Goal: Transaction & Acquisition: Purchase product/service

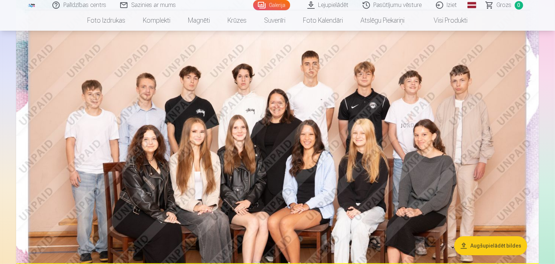
scroll to position [88, 0]
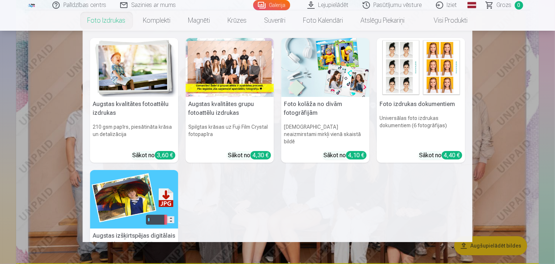
click at [110, 19] on link "Foto izdrukas" at bounding box center [107, 20] width 56 height 21
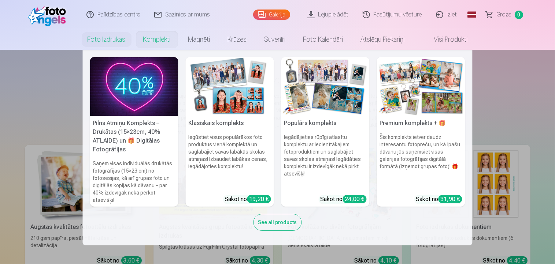
click at [152, 43] on link "Komplekti" at bounding box center [156, 39] width 45 height 21
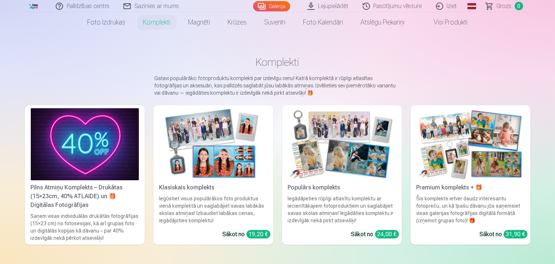
scroll to position [17, 0]
click at [188, 187] on div "Klasiskais komplekts" at bounding box center [213, 188] width 114 height 9
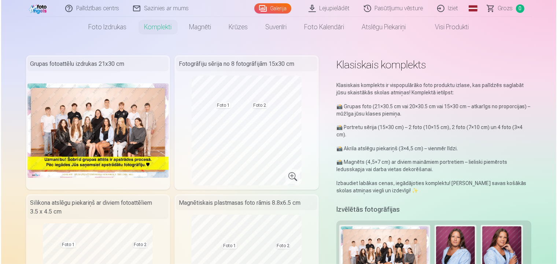
scroll to position [6, 0]
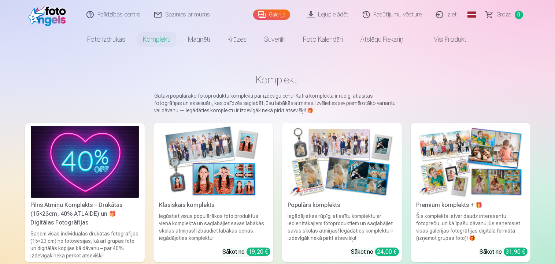
click at [250, 243] on link "Klasiskais komplekts Iegūstiet visus populārākos foto produktus vienā komplektā…" at bounding box center [213, 193] width 120 height 140
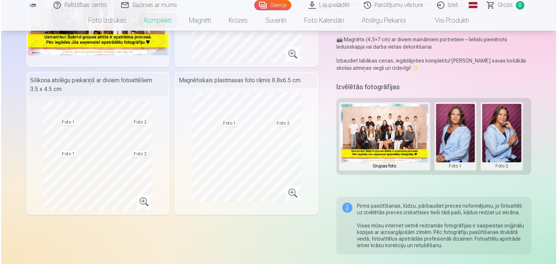
scroll to position [132, 0]
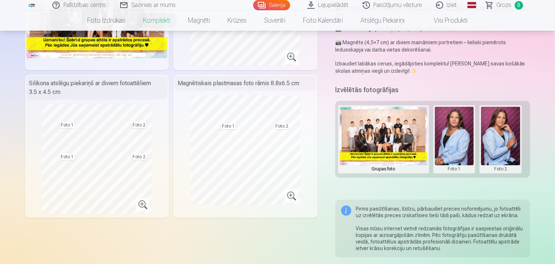
click at [460, 134] on button at bounding box center [454, 139] width 39 height 65
click at [464, 141] on button "Nomainiet foto" at bounding box center [454, 139] width 60 height 21
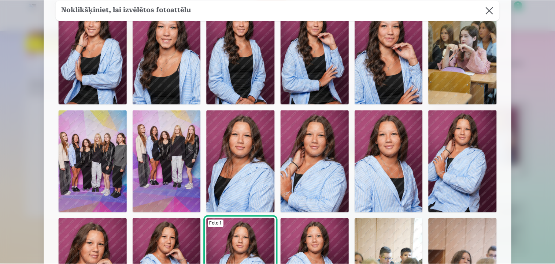
scroll to position [0, 0]
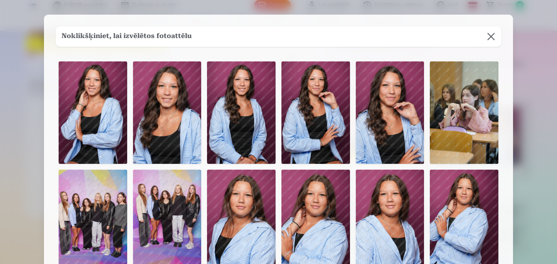
click at [490, 34] on button at bounding box center [490, 36] width 21 height 21
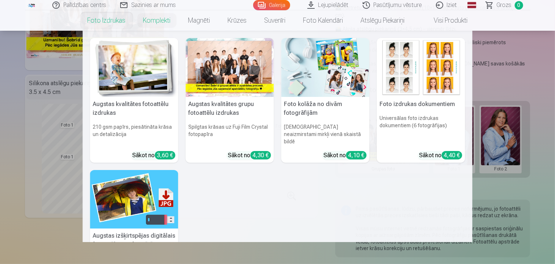
click at [237, 122] on h6 "Spilgtas krāsas uz Fuji Film Crystal fotopapīra" at bounding box center [230, 134] width 88 height 28
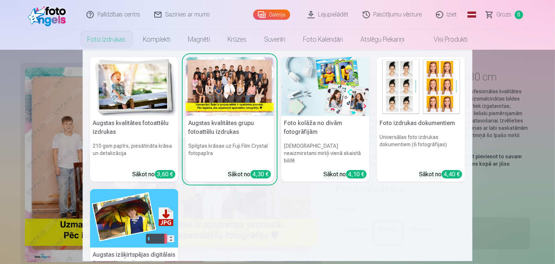
click at [216, 113] on div at bounding box center [230, 86] width 88 height 59
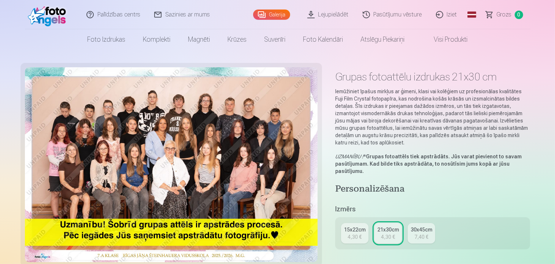
click at [357, 238] on div "4,30 €" at bounding box center [354, 237] width 14 height 7
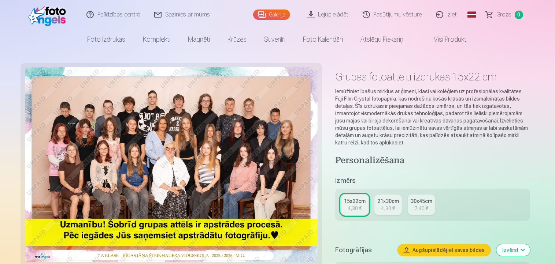
click at [381, 207] on div "4,30 €" at bounding box center [388, 208] width 14 height 7
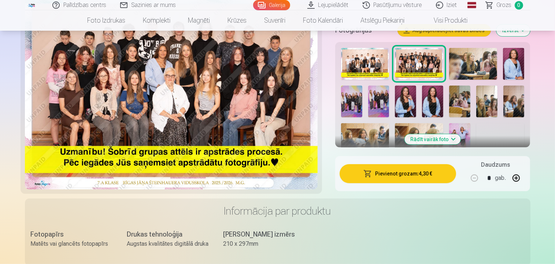
scroll to position [252, 0]
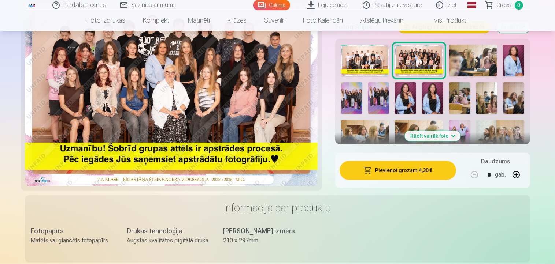
click at [386, 165] on button "Pievienot grozam : 4,30 €" at bounding box center [397, 170] width 117 height 19
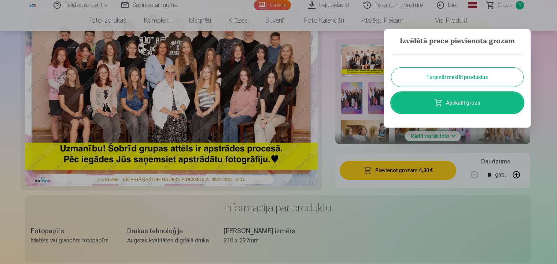
click at [448, 81] on button "Turpināt meklēt produktus" at bounding box center [457, 77] width 132 height 19
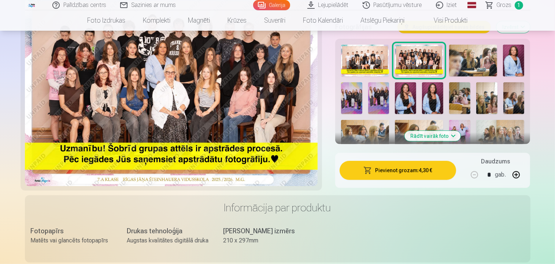
click at [371, 65] on img at bounding box center [365, 61] width 48 height 32
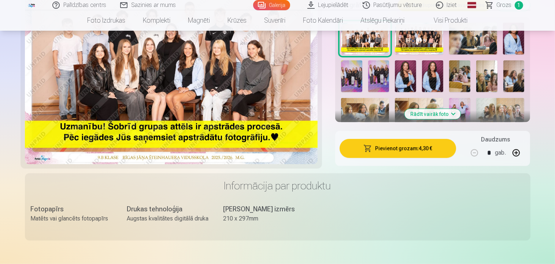
scroll to position [274, 0]
click at [397, 145] on button "Pievienot grozam : 4,30 €" at bounding box center [397, 148] width 117 height 19
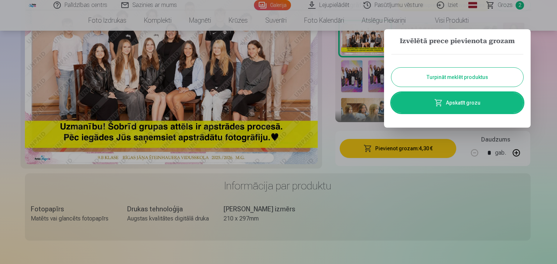
click at [455, 75] on button "Turpināt meklēt produktus" at bounding box center [457, 77] width 132 height 19
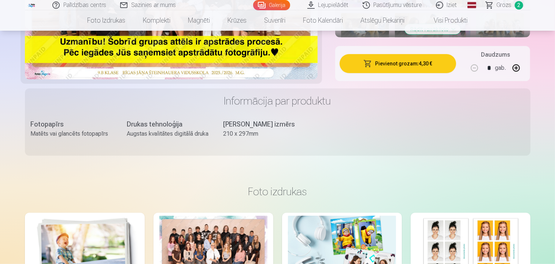
scroll to position [0, 0]
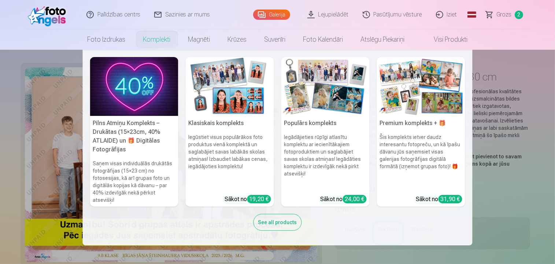
click at [166, 36] on link "Komplekti" at bounding box center [156, 39] width 45 height 21
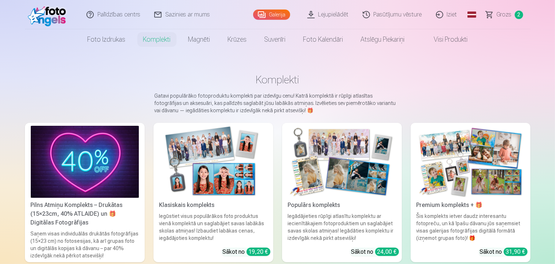
click at [260, 227] on div "Iegūstiet visus populārākos foto produktus vienā komplektā un saglabājiet savas…" at bounding box center [213, 227] width 114 height 29
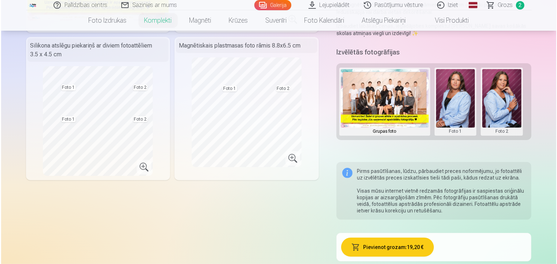
scroll to position [157, 0]
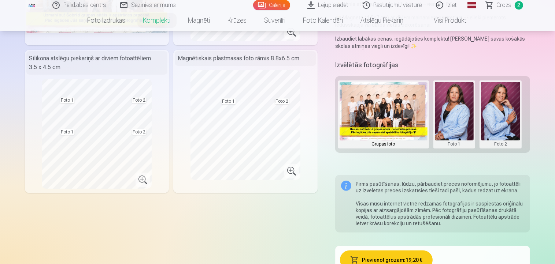
click at [398, 260] on button "Pievienot grozam : 19,20 €" at bounding box center [386, 260] width 93 height 19
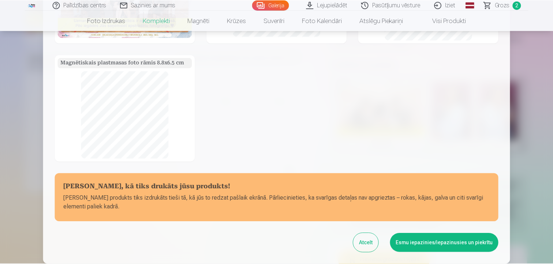
scroll to position [96, 0]
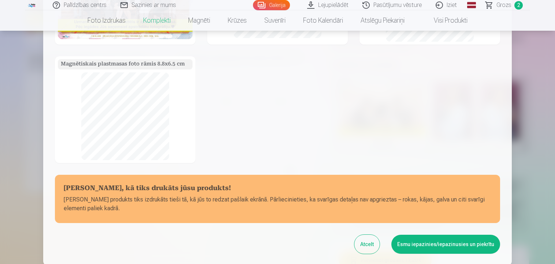
click at [431, 242] on button "Esmu iepazinies/iepazinusies un piekrītu" at bounding box center [445, 244] width 109 height 19
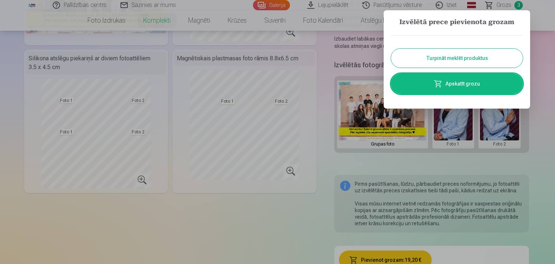
click at [442, 62] on button "Turpināt meklēt produktus" at bounding box center [457, 58] width 132 height 19
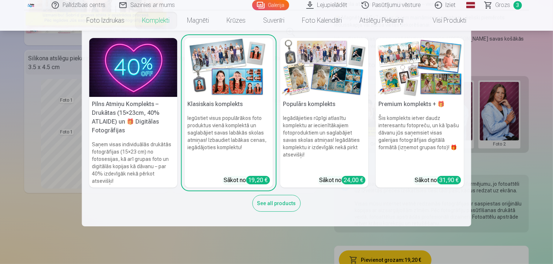
click at [200, 122] on h6 "Iegūstiet visus populārākos foto produktus vienā komplektā un saglabājiet savas…" at bounding box center [229, 143] width 88 height 62
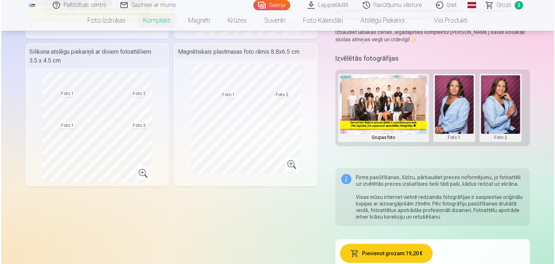
scroll to position [176, 0]
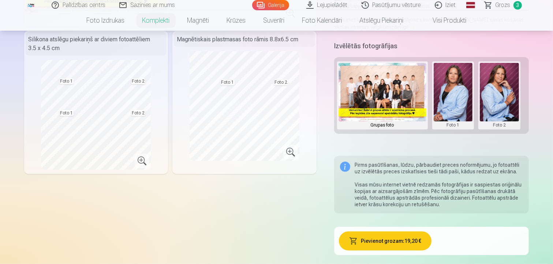
click at [453, 100] on button at bounding box center [453, 95] width 39 height 65
click at [452, 99] on button "Nomainiet foto" at bounding box center [453, 95] width 60 height 21
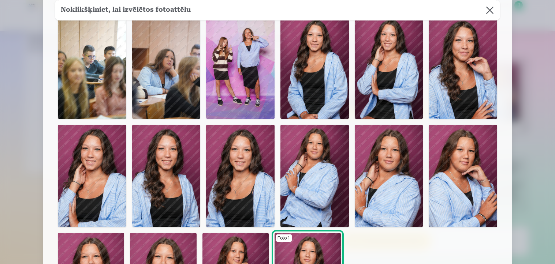
scroll to position [140, 0]
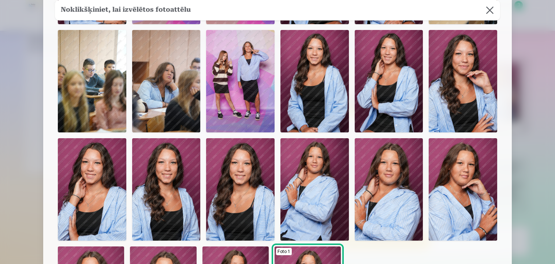
click at [384, 90] on img at bounding box center [389, 81] width 68 height 103
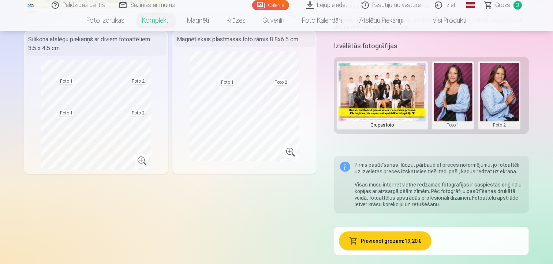
click at [490, 114] on button at bounding box center [499, 95] width 39 height 65
click at [497, 94] on button "Nomainiet foto" at bounding box center [500, 95] width 60 height 21
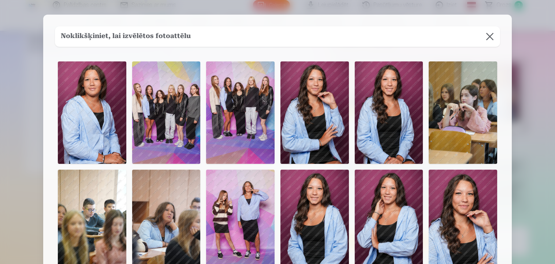
click at [476, 211] on img at bounding box center [463, 221] width 68 height 103
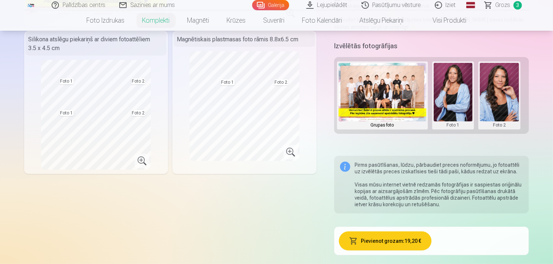
click at [386, 243] on button "Pievienot grozam : 19,20 €" at bounding box center [385, 241] width 93 height 19
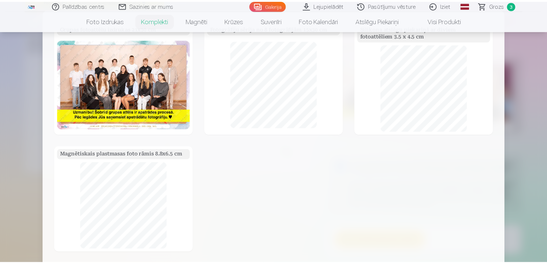
scroll to position [156, 0]
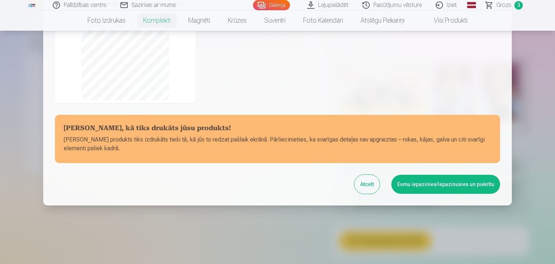
click at [413, 192] on button "Esmu iepazinies/iepazinusies un piekrītu" at bounding box center [445, 184] width 109 height 19
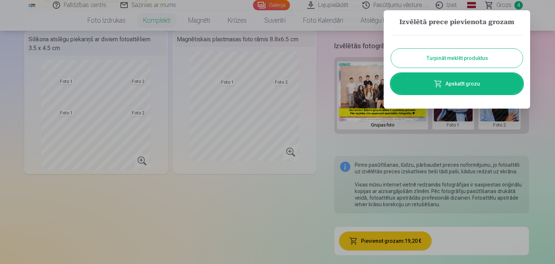
click at [445, 56] on button "Turpināt meklēt produktus" at bounding box center [457, 58] width 132 height 19
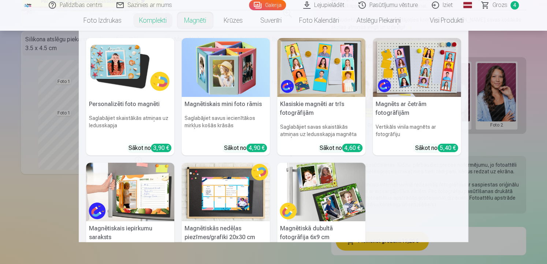
click at [196, 18] on link "Magnēti" at bounding box center [195, 20] width 40 height 21
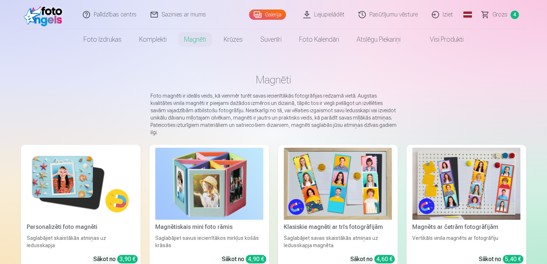
click at [354, 192] on img at bounding box center [338, 184] width 108 height 72
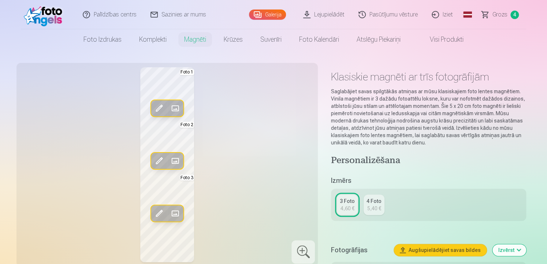
click at [376, 212] on div "5,40 €" at bounding box center [374, 208] width 14 height 7
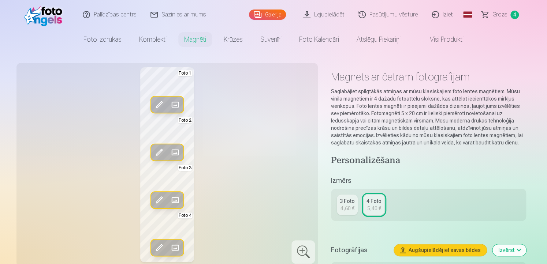
click at [173, 154] on span at bounding box center [176, 152] width 12 height 12
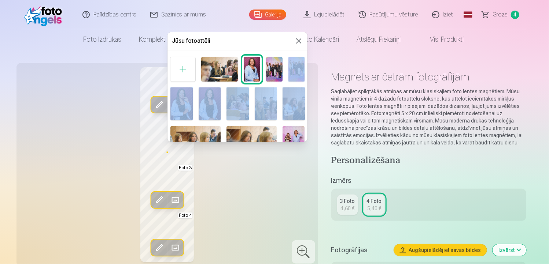
drag, startPoint x: 305, startPoint y: 59, endPoint x: 302, endPoint y: 85, distance: 26.9
click at [302, 85] on div "Foto 2, 4" at bounding box center [237, 171] width 140 height 235
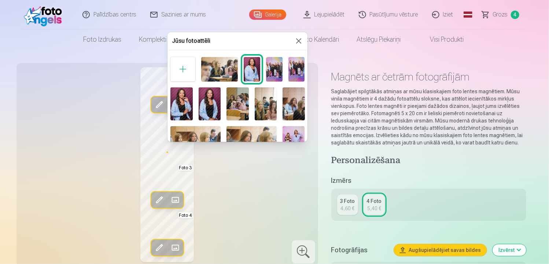
click at [271, 237] on div at bounding box center [274, 132] width 549 height 264
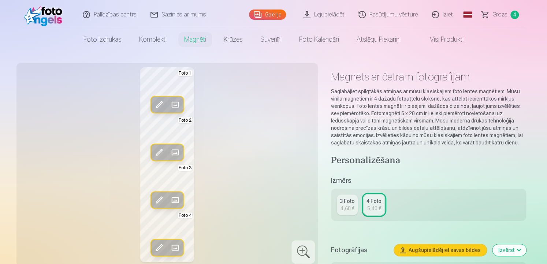
click at [175, 149] on span at bounding box center [176, 152] width 12 height 12
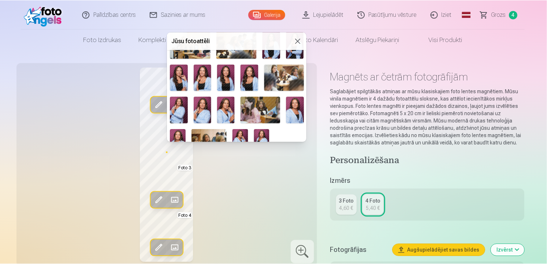
scroll to position [135, 0]
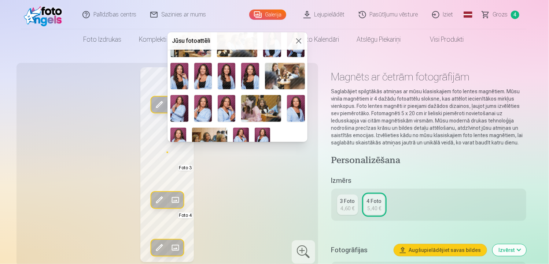
click at [204, 105] on img at bounding box center [203, 108] width 18 height 26
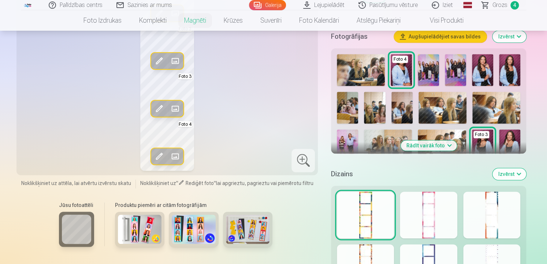
scroll to position [207, 0]
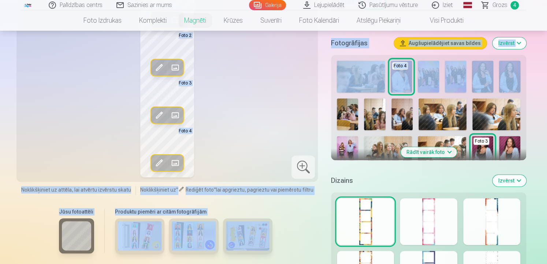
drag, startPoint x: 546, startPoint y: 28, endPoint x: 547, endPoint y: 55, distance: 27.1
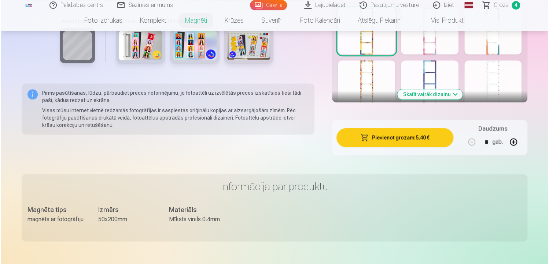
scroll to position [405, 0]
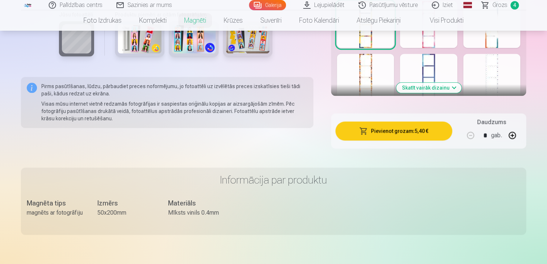
click at [510, 135] on button "button" at bounding box center [512, 136] width 18 height 18
type input "*"
click at [424, 133] on button "Pievienot grozam : 10,80 €" at bounding box center [393, 131] width 117 height 19
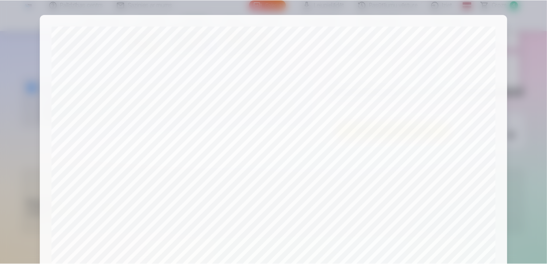
scroll to position [263, 0]
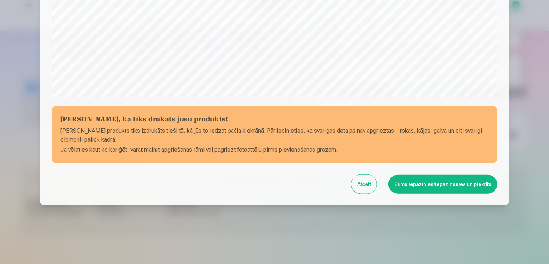
click at [449, 186] on button "Esmu iepazinies/iepazinusies un piekrītu" at bounding box center [442, 184] width 109 height 19
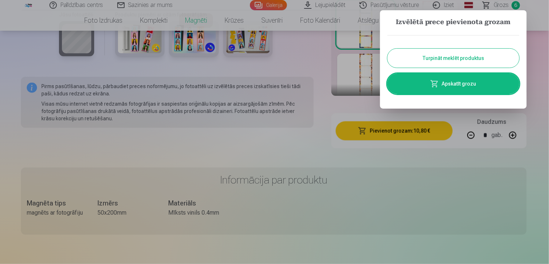
click at [449, 63] on button "Turpināt meklēt produktus" at bounding box center [453, 58] width 132 height 19
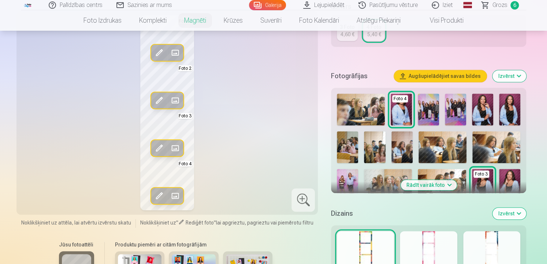
scroll to position [108, 0]
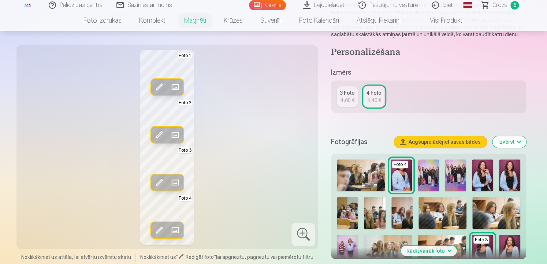
click at [156, 85] on span at bounding box center [159, 88] width 12 height 12
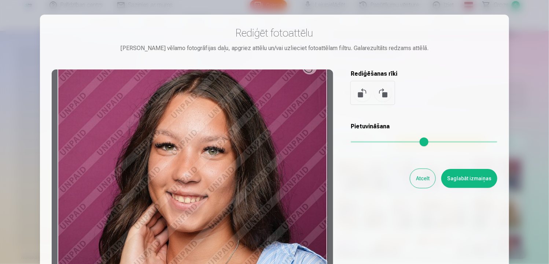
click at [423, 174] on button "Atcelt" at bounding box center [422, 178] width 25 height 19
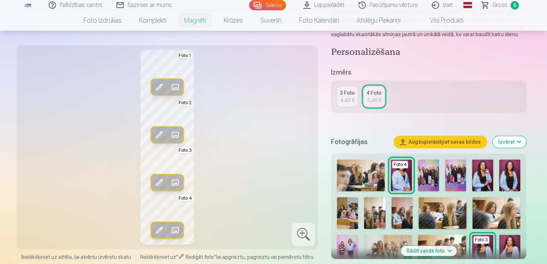
click at [501, 3] on span "Grozs" at bounding box center [499, 5] width 15 height 9
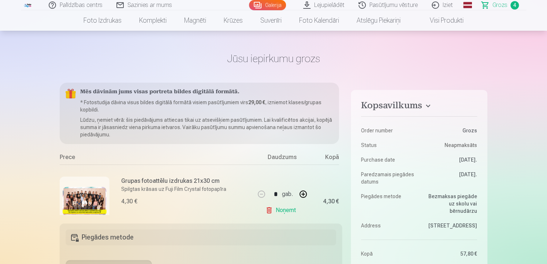
scroll to position [25, 0]
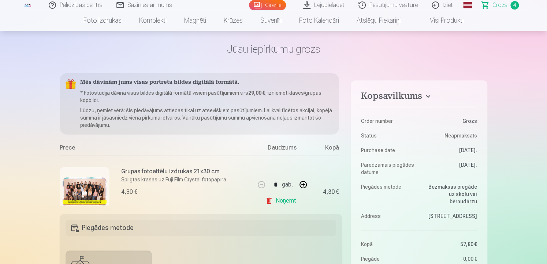
click at [272, 199] on link "Noņemt" at bounding box center [281, 201] width 33 height 15
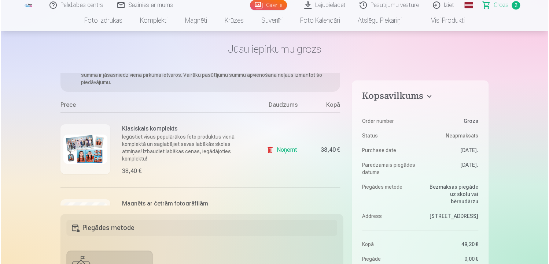
scroll to position [44, 0]
click at [79, 159] on img at bounding box center [85, 148] width 44 height 29
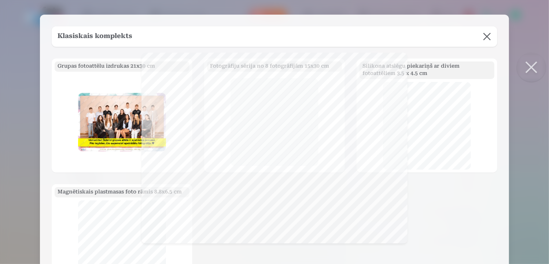
scroll to position [0, 0]
click at [450, 209] on div "Grupas fotoattēlu izdrukas 21x30 cm Fotogrāfiju sērija no 8 fotogrāfijām 15x30 …" at bounding box center [274, 175] width 445 height 233
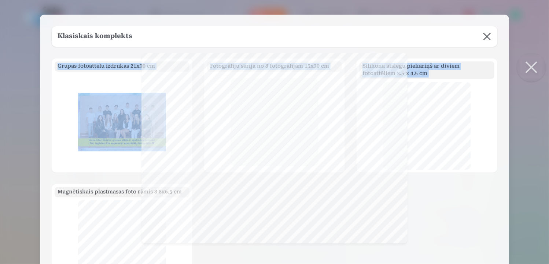
drag, startPoint x: 450, startPoint y: 209, endPoint x: 492, endPoint y: 31, distance: 183.3
click at [492, 31] on div "Klasiskais komplekts Grupas fotoattēlu izdrukas 21x30 cm Fotogrāfiju sērija no …" at bounding box center [274, 159] width 469 height 289
click at [492, 31] on button at bounding box center [486, 36] width 21 height 21
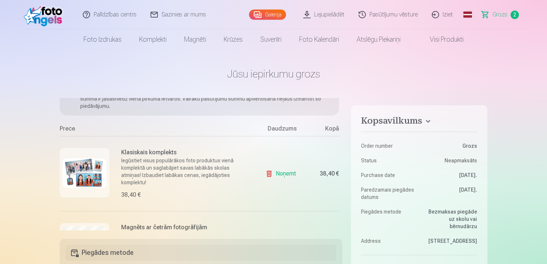
click at [135, 176] on p "Iegūstiet visus populārākos foto produktus vienā komplektā un saglabājiet savas…" at bounding box center [185, 171] width 129 height 29
click at [100, 174] on img at bounding box center [85, 173] width 44 height 29
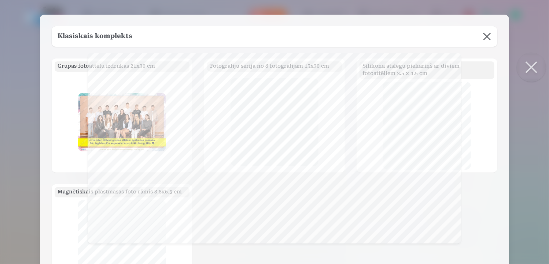
click at [489, 138] on div at bounding box center [426, 126] width 135 height 88
click at [483, 34] on button at bounding box center [486, 36] width 21 height 21
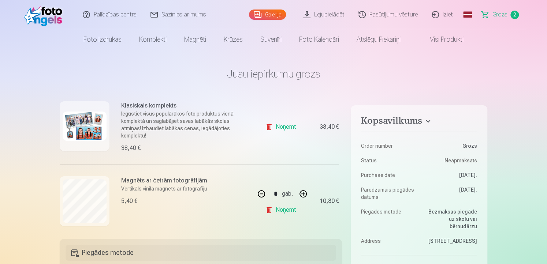
scroll to position [98, 0]
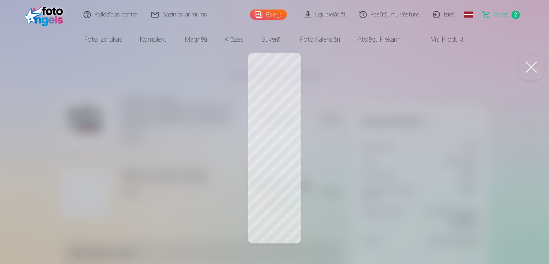
click at [503, 15] on span "Grozs" at bounding box center [500, 14] width 15 height 9
click at [538, 72] on button at bounding box center [530, 67] width 29 height 29
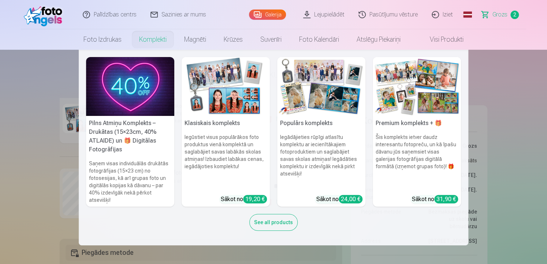
click at [243, 155] on h6 "Iegūstiet visus populārākos foto produktus vienā komplektā un saglabājiet savas…" at bounding box center [226, 162] width 88 height 62
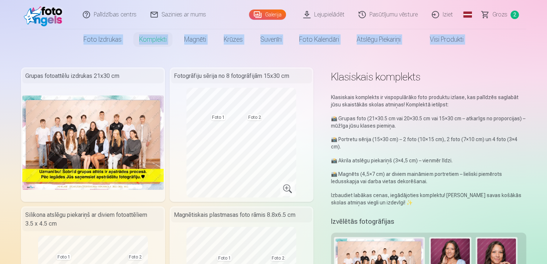
drag, startPoint x: 546, startPoint y: 19, endPoint x: 554, endPoint y: 25, distance: 8.9
click at [547, 25] on html "Palīdzības centrs Sazinies ar mums Galerija Lejupielādēt Pasūtījumu vēsture Izi…" at bounding box center [273, 132] width 547 height 264
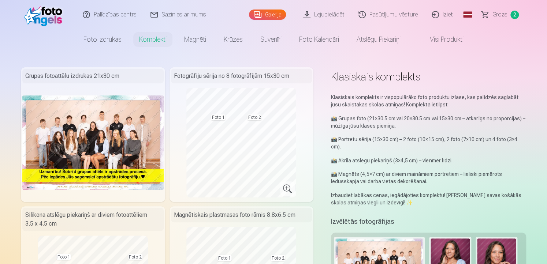
click at [457, 40] on link "Visi produkti" at bounding box center [440, 39] width 63 height 21
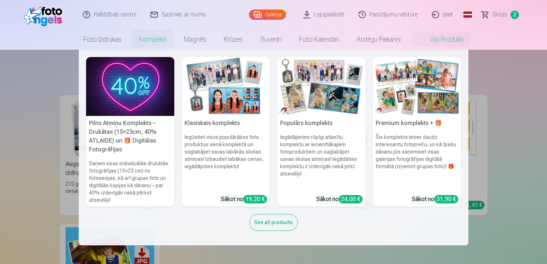
click at [158, 41] on link "Komplekti" at bounding box center [152, 39] width 45 height 21
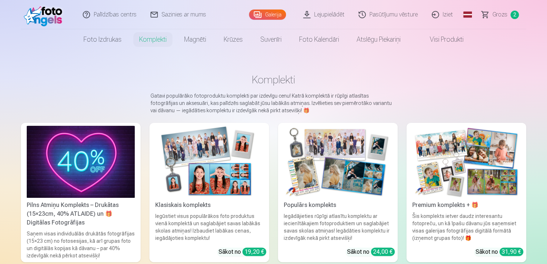
click at [255, 191] on img at bounding box center [209, 162] width 108 height 72
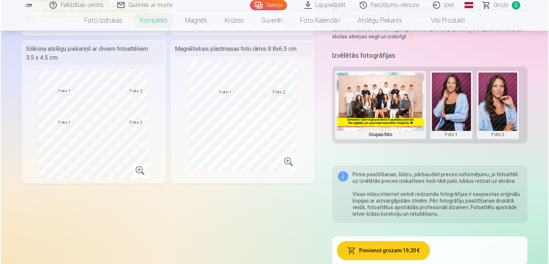
scroll to position [172, 0]
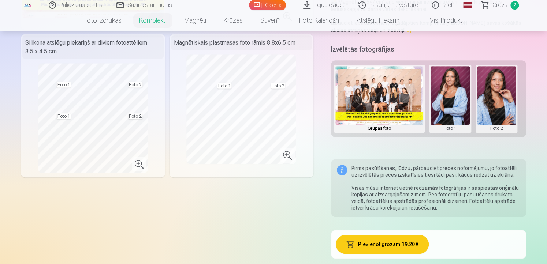
click at [457, 97] on button at bounding box center [450, 98] width 39 height 65
click at [457, 97] on button "Nomainiet foto" at bounding box center [450, 99] width 60 height 21
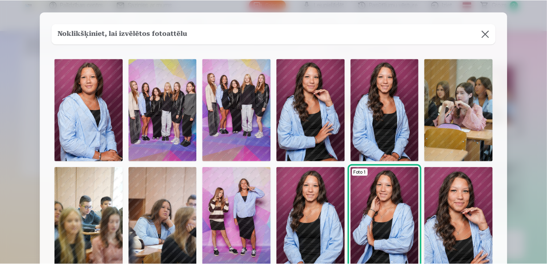
scroll to position [0, 0]
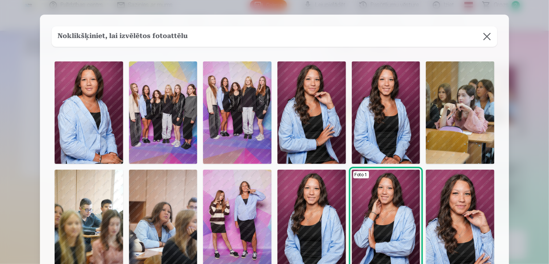
click at [489, 36] on button at bounding box center [486, 36] width 21 height 21
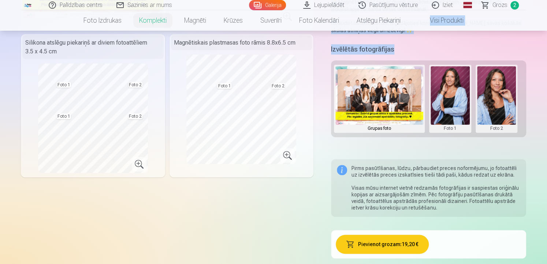
drag, startPoint x: 546, startPoint y: 29, endPoint x: 546, endPoint y: 11, distance: 18.3
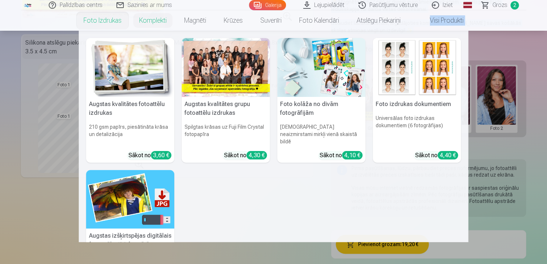
click at [116, 18] on link "Foto izdrukas" at bounding box center [103, 20] width 56 height 21
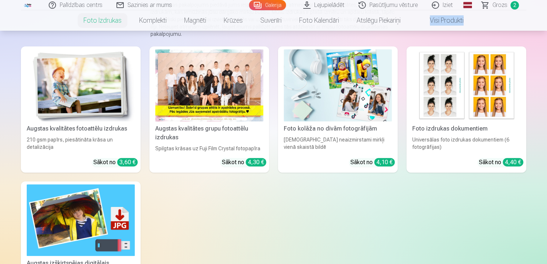
scroll to position [97, 0]
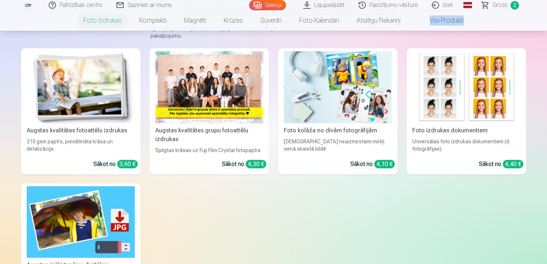
click at [126, 118] on img at bounding box center [81, 87] width 108 height 72
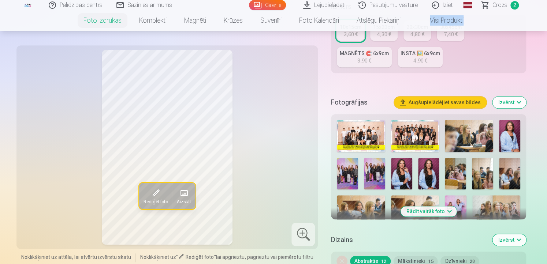
scroll to position [181, 0]
click at [436, 209] on button "Rādīt vairāk foto" at bounding box center [429, 211] width 56 height 10
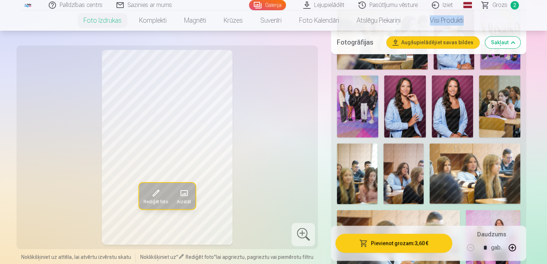
scroll to position [371, 0]
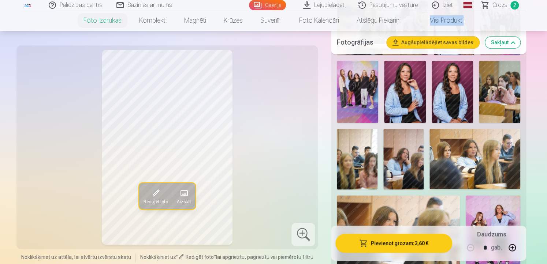
click at [395, 164] on img at bounding box center [403, 159] width 40 height 61
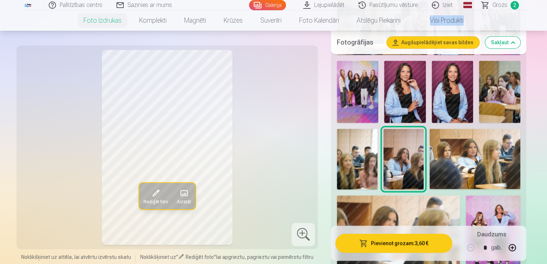
click at [480, 168] on img at bounding box center [475, 159] width 91 height 60
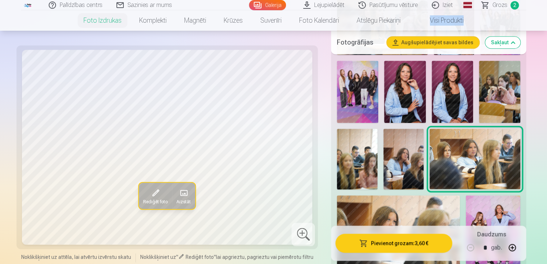
click at [348, 106] on img at bounding box center [357, 92] width 41 height 62
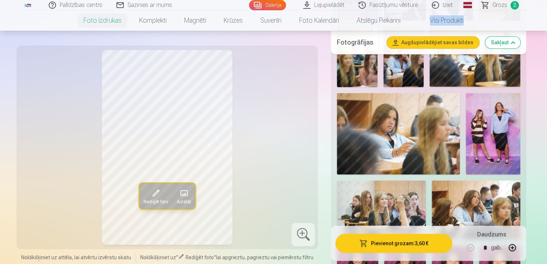
scroll to position [488, 0]
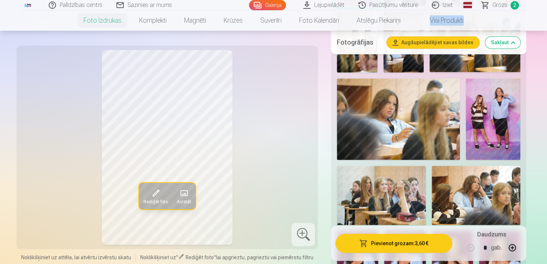
click at [491, 103] on img at bounding box center [493, 119] width 55 height 82
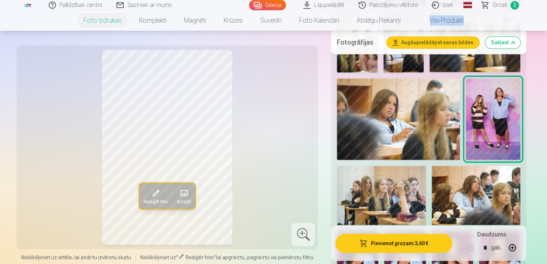
click at [385, 138] on img at bounding box center [398, 119] width 123 height 82
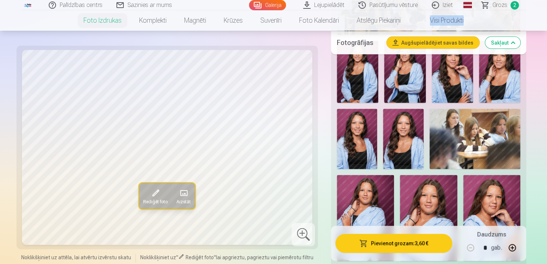
scroll to position [693, 0]
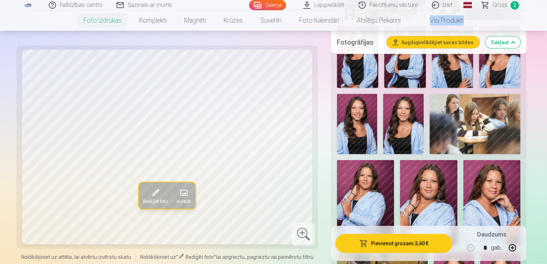
click at [464, 134] on img at bounding box center [475, 124] width 91 height 60
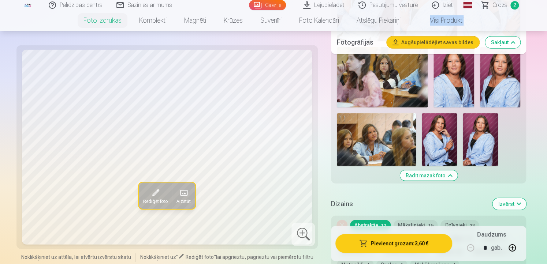
scroll to position [913, 0]
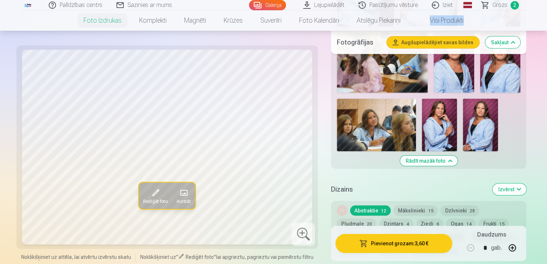
click at [399, 119] on img at bounding box center [376, 125] width 79 height 53
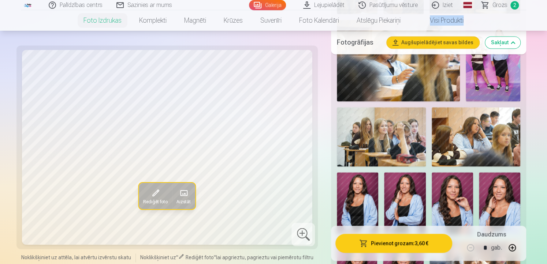
scroll to position [561, 0]
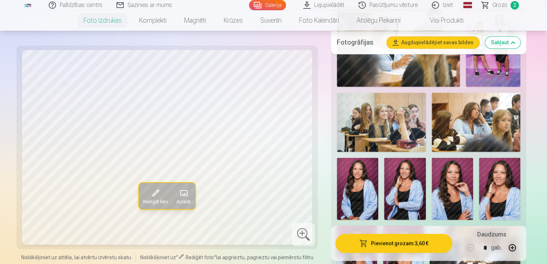
click at [354, 40] on h5 "Fotogrāfijas" at bounding box center [359, 42] width 44 height 10
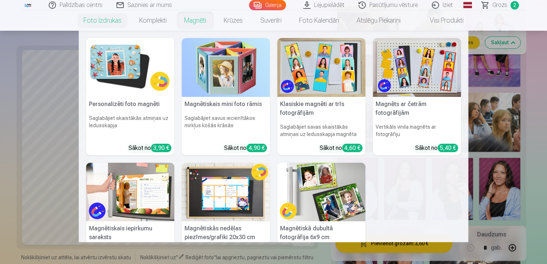
click at [200, 26] on link "Magnēti" at bounding box center [195, 20] width 40 height 21
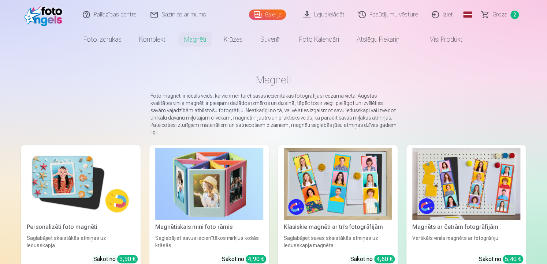
click at [369, 179] on img at bounding box center [338, 184] width 108 height 72
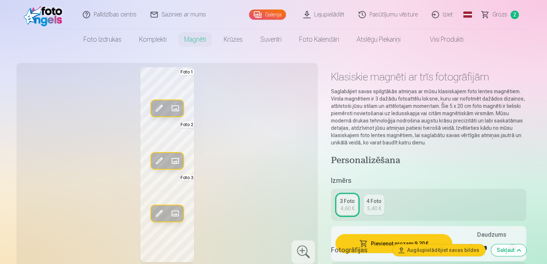
click at [175, 110] on span at bounding box center [176, 109] width 12 height 12
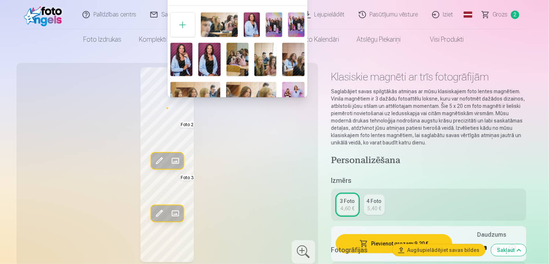
click at [298, 52] on img at bounding box center [293, 59] width 22 height 33
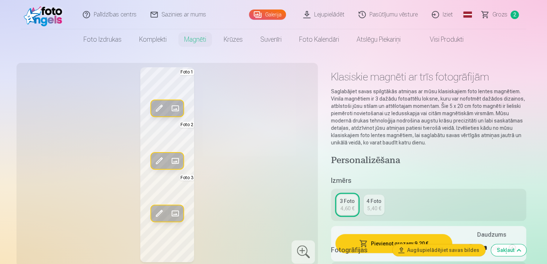
click at [172, 161] on span at bounding box center [176, 161] width 12 height 12
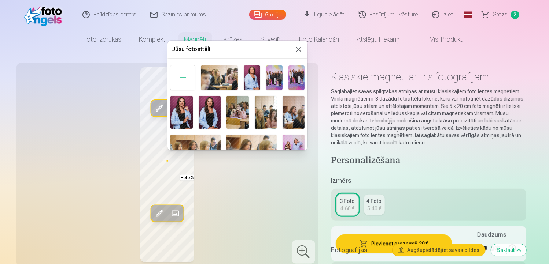
click at [249, 143] on img at bounding box center [251, 151] width 50 height 33
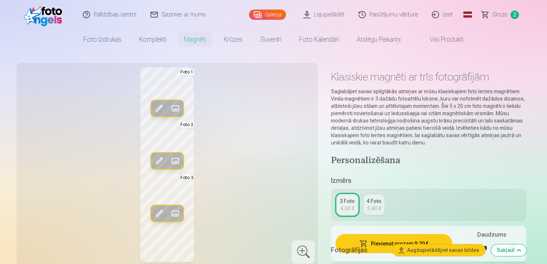
click at [171, 215] on span at bounding box center [176, 214] width 12 height 12
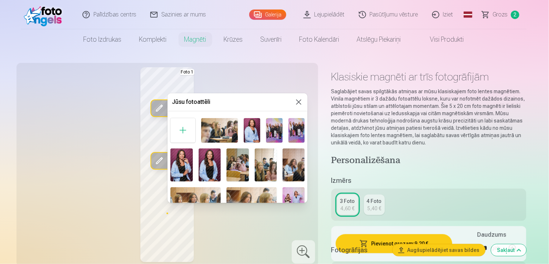
click at [212, 195] on img at bounding box center [195, 203] width 50 height 33
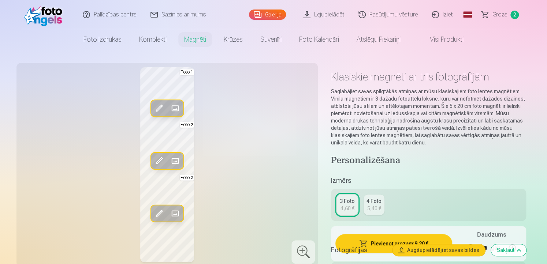
click at [177, 111] on span at bounding box center [176, 109] width 12 height 12
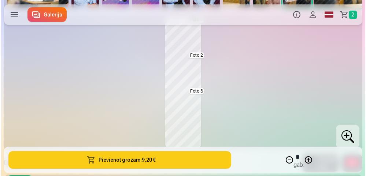
scroll to position [157, 0]
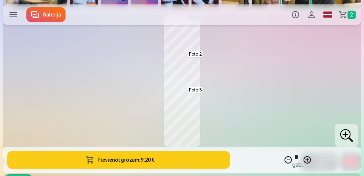
click at [198, 167] on button "Pievienot grozam : 9,20 €" at bounding box center [118, 160] width 223 height 18
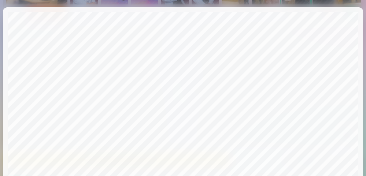
scroll to position [229, 0]
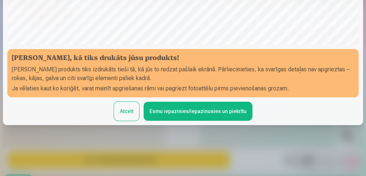
click at [198, 115] on button "Esmu iepazinies/iepazinusies un piekrītu" at bounding box center [198, 111] width 109 height 19
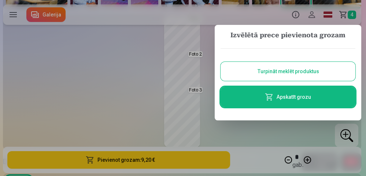
click at [315, 78] on button "Turpināt meklēt produktus" at bounding box center [287, 71] width 135 height 19
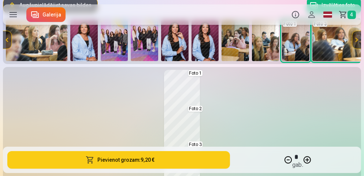
scroll to position [66, 0]
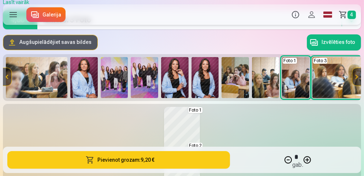
click at [341, 16] on link "Grozs 4" at bounding box center [348, 14] width 25 height 21
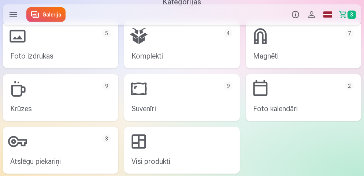
scroll to position [483, 0]
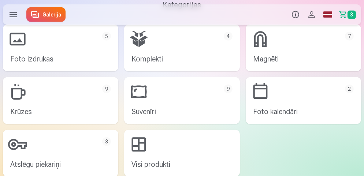
click at [90, 58] on link "Foto izdrukas 5" at bounding box center [60, 48] width 115 height 47
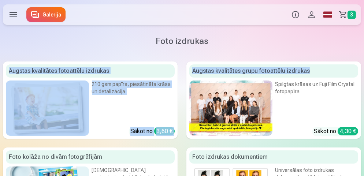
drag, startPoint x: 363, startPoint y: 40, endPoint x: 363, endPoint y: 59, distance: 19.4
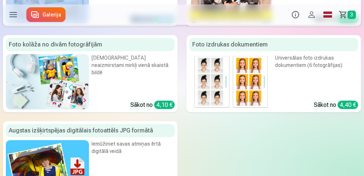
scroll to position [110, 0]
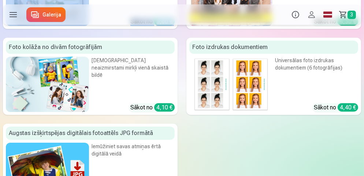
click at [92, 100] on link "Foto kolāža no divām fotogrāfijām Divi neaizmirstami mirkļi vienā skaistā bildē…" at bounding box center [90, 76] width 175 height 77
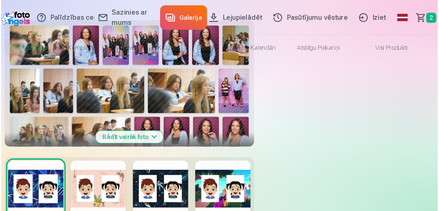
scroll to position [169, 0]
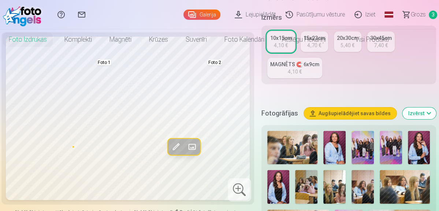
click at [197, 147] on div at bounding box center [219, 105] width 439 height 211
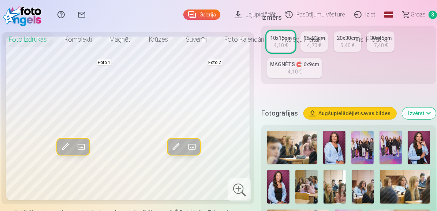
click at [192, 147] on span at bounding box center [192, 147] width 12 height 12
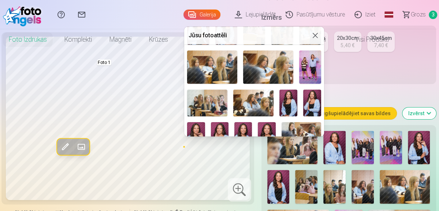
scroll to position [76, 0]
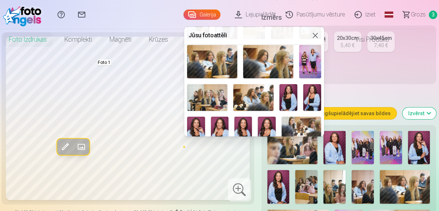
click at [307, 64] on img at bounding box center [310, 61] width 22 height 33
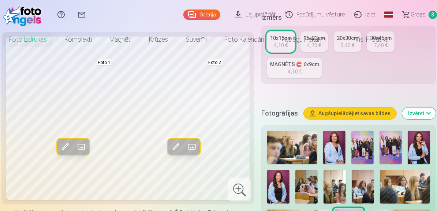
click at [81, 148] on span at bounding box center [81, 147] width 12 height 12
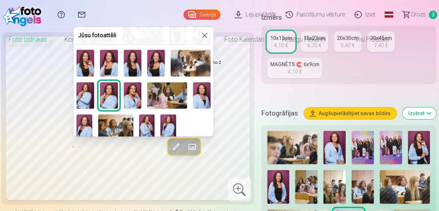
scroll to position [145, 0]
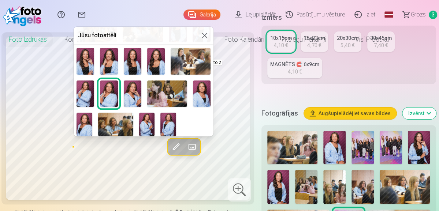
click at [114, 124] on img at bounding box center [115, 124] width 35 height 23
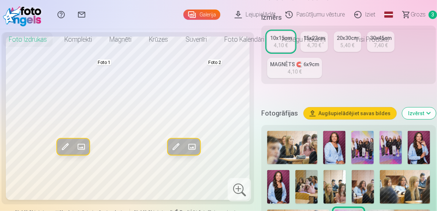
click at [191, 151] on span at bounding box center [192, 147] width 12 height 12
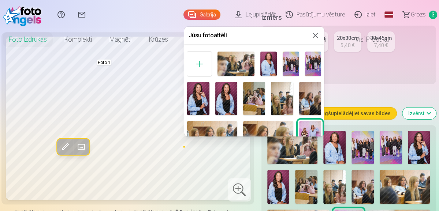
click at [288, 67] on img at bounding box center [291, 64] width 16 height 25
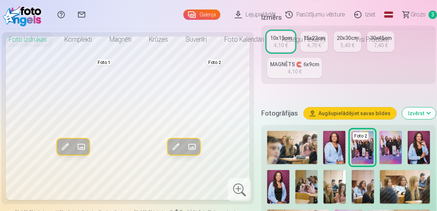
click at [78, 146] on span at bounding box center [81, 147] width 12 height 12
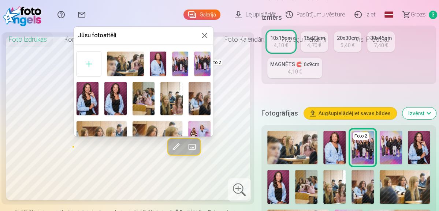
click at [198, 69] on img at bounding box center [202, 64] width 16 height 25
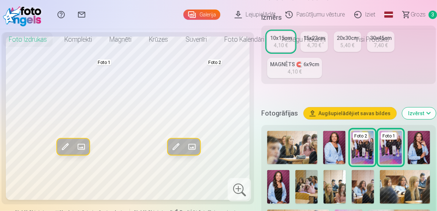
click at [195, 147] on span at bounding box center [192, 147] width 12 height 12
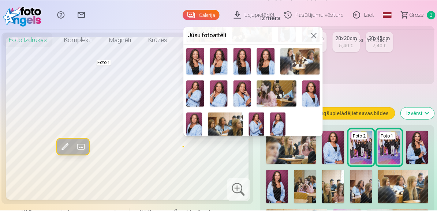
scroll to position [137, 0]
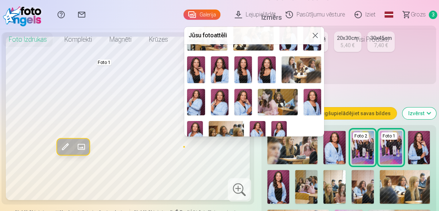
click at [260, 71] on img at bounding box center [267, 69] width 18 height 26
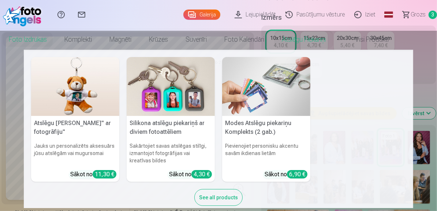
click at [282, 38] on link "Atslēgu piekariņi" at bounding box center [304, 39] width 62 height 21
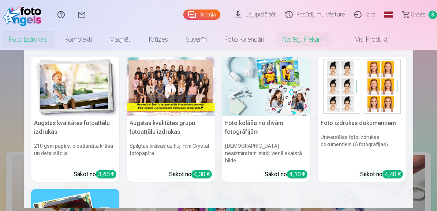
click at [26, 37] on link "Foto izdrukas" at bounding box center [28, 39] width 56 height 21
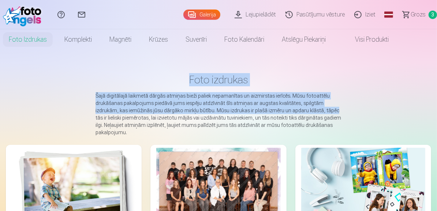
drag, startPoint x: 436, startPoint y: 48, endPoint x: 445, endPoint y: 111, distance: 64.3
click at [437, 111] on html "Palīdzības centrs Sazinies ar mums Galerija Lejupielādēt Pasūtījumu vēsture Izi…" at bounding box center [218, 105] width 437 height 211
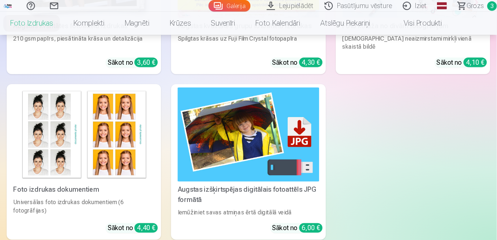
scroll to position [216, 0]
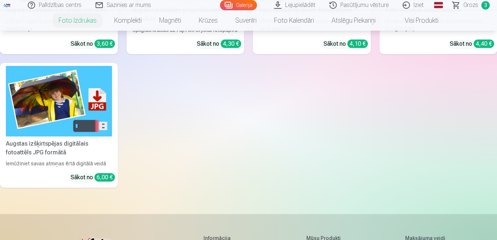
drag, startPoint x: 497, startPoint y: 142, endPoint x: 493, endPoint y: 103, distance: 39.3
click at [493, 103] on div "Augstas kvalitātes fotoattēlu izdrukas 210 gsm papīrs, piesātināta krāsa un det…" at bounding box center [248, 58] width 497 height 259
drag, startPoint x: 497, startPoint y: 106, endPoint x: 501, endPoint y: 64, distance: 41.9
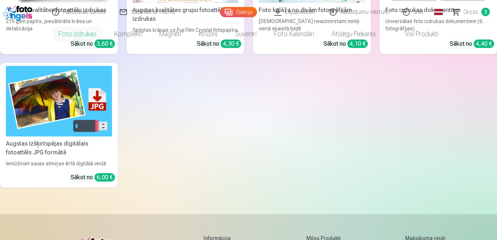
scroll to position [5, 0]
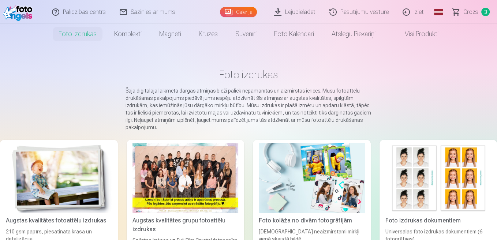
click at [338, 171] on img at bounding box center [312, 178] width 106 height 71
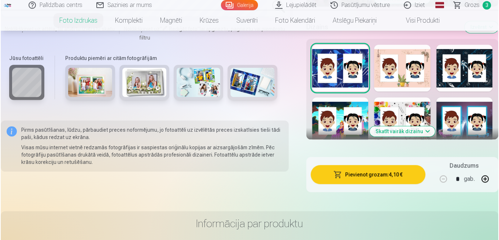
scroll to position [386, 0]
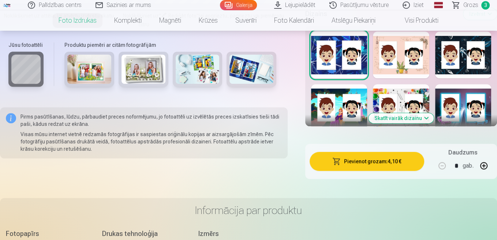
click at [360, 167] on button "Pievienot grozam : 4,10 €" at bounding box center [367, 161] width 115 height 19
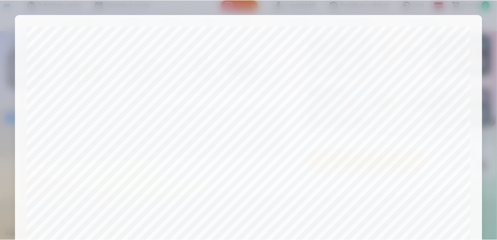
scroll to position [287, 0]
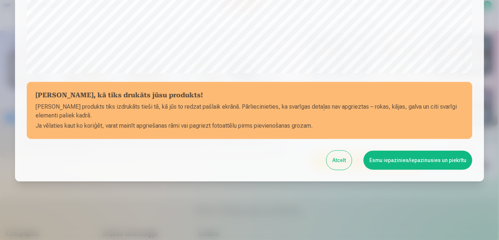
click at [402, 153] on button "Esmu iepazinies/iepazinusies un piekrītu" at bounding box center [417, 160] width 109 height 19
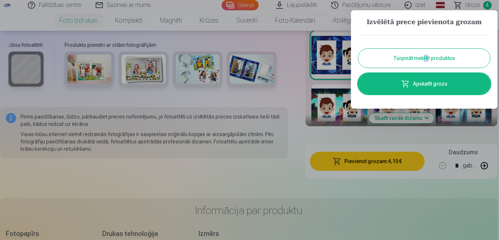
drag, startPoint x: 428, startPoint y: 48, endPoint x: 424, endPoint y: 61, distance: 13.5
click at [424, 61] on div "Turpināt meklēt produktus Apskatīt grozu" at bounding box center [424, 65] width 132 height 74
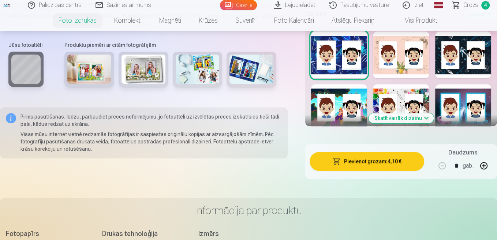
click at [424, 61] on div at bounding box center [401, 54] width 56 height 47
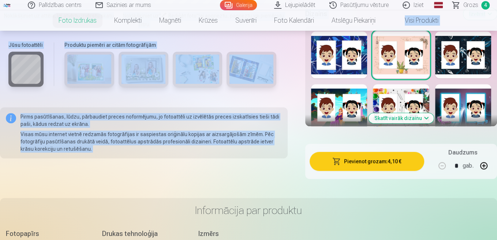
drag, startPoint x: 497, startPoint y: 45, endPoint x: 492, endPoint y: 16, distance: 29.6
click at [283, 79] on div "Produktu piemēri ar citām fotogrāfijām" at bounding box center [170, 68] width 226 height 62
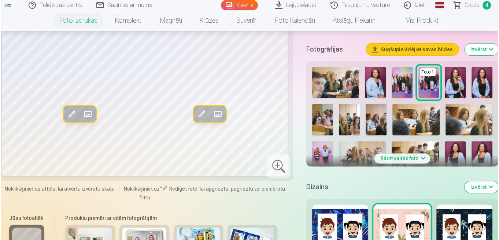
scroll to position [186, 0]
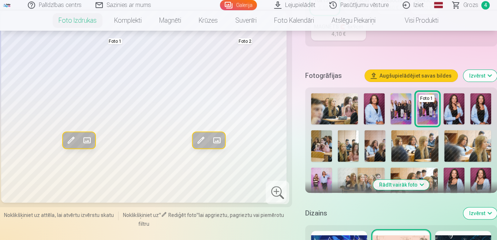
click at [86, 142] on span at bounding box center [87, 140] width 12 height 12
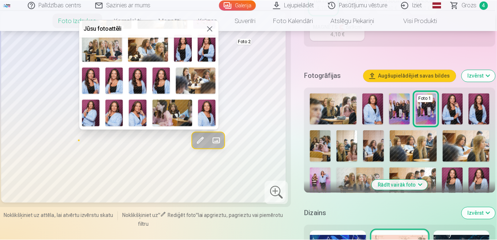
scroll to position [122, 0]
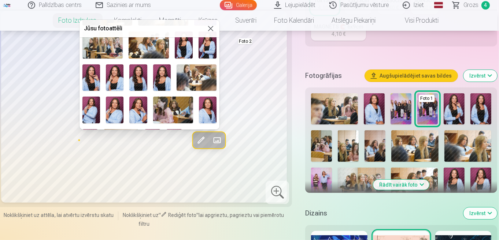
click at [91, 106] on img at bounding box center [91, 110] width 18 height 26
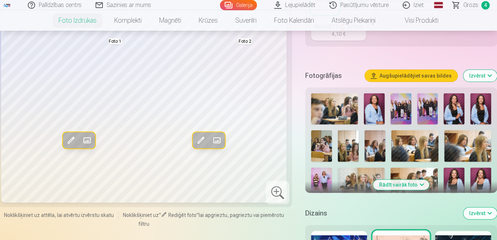
click at [219, 141] on span at bounding box center [217, 140] width 12 height 12
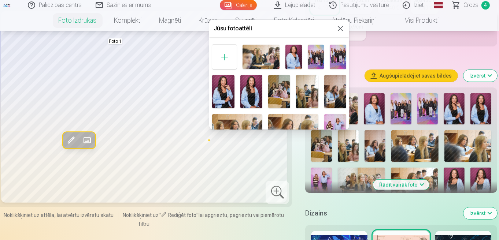
click at [222, 101] on img at bounding box center [223, 91] width 22 height 33
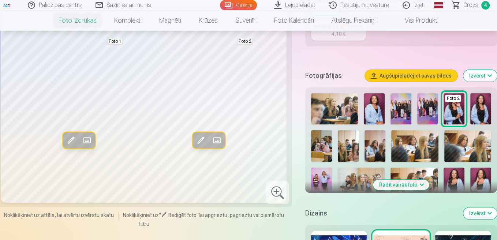
click at [85, 140] on span at bounding box center [87, 140] width 12 height 12
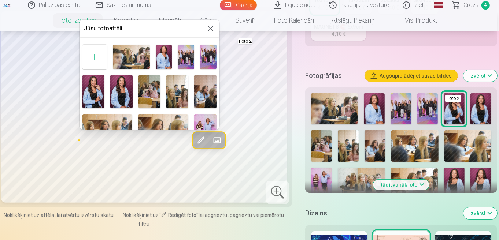
click at [168, 49] on img at bounding box center [164, 57] width 16 height 25
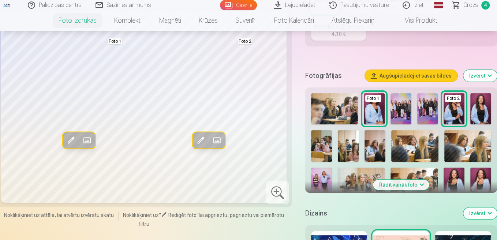
click at [416, 185] on button "Rādīt vairāk foto" at bounding box center [401, 185] width 56 height 10
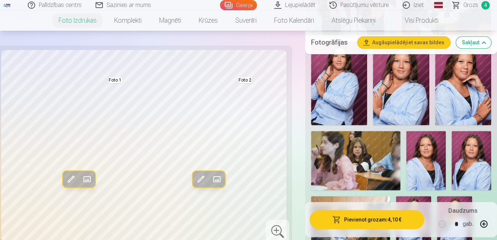
scroll to position [706, 0]
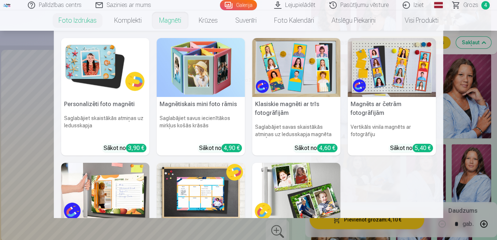
click at [171, 23] on link "Magnēti" at bounding box center [170, 20] width 40 height 21
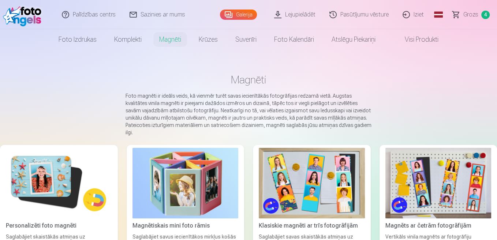
click at [339, 183] on img at bounding box center [312, 183] width 106 height 71
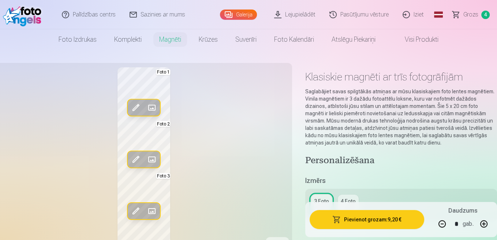
click at [156, 111] on span at bounding box center [152, 108] width 12 height 12
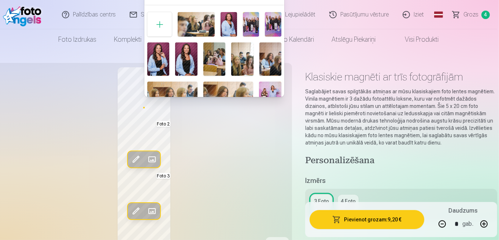
click at [273, 57] on img at bounding box center [270, 58] width 22 height 33
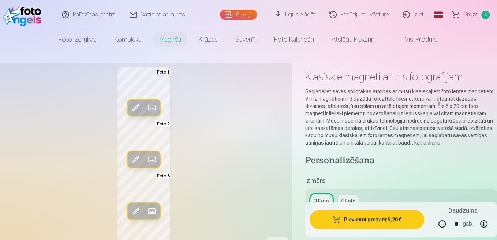
click at [152, 106] on span at bounding box center [152, 108] width 12 height 12
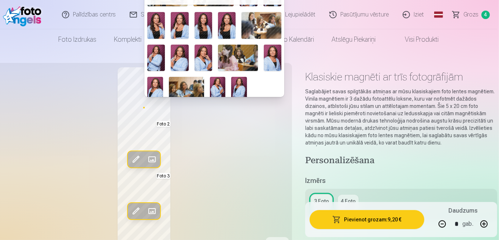
scroll to position [145, 0]
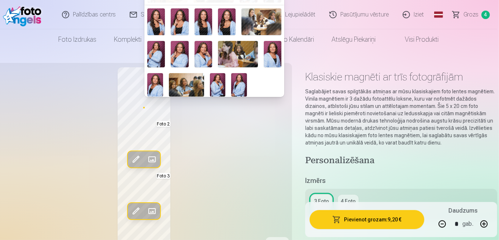
click at [191, 84] on img at bounding box center [186, 84] width 35 height 23
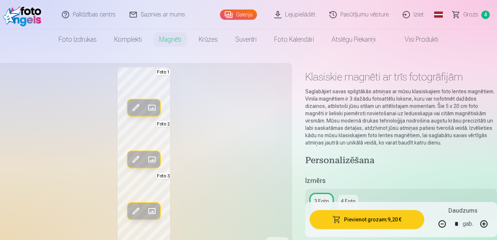
click at [150, 208] on span at bounding box center [152, 211] width 12 height 12
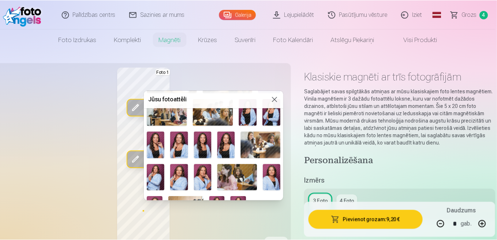
scroll to position [126, 0]
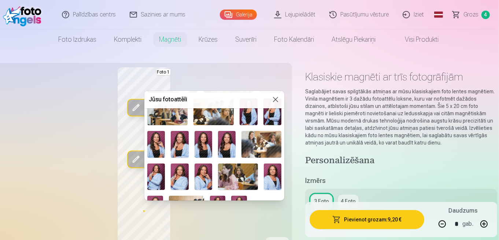
click at [180, 177] on img at bounding box center [180, 177] width 18 height 26
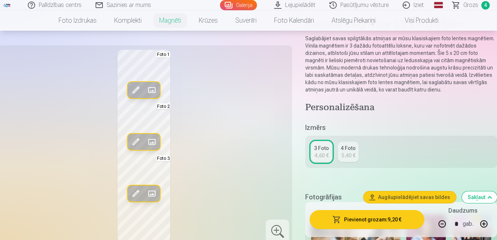
scroll to position [40, 0]
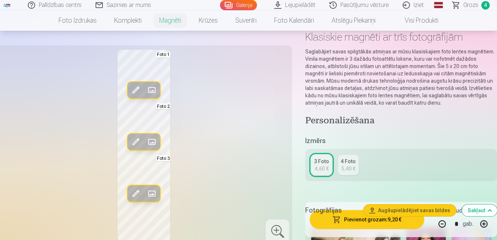
click at [349, 165] on div "5,40 €" at bounding box center [349, 168] width 14 height 7
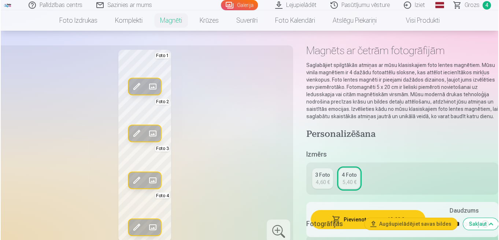
scroll to position [40, 0]
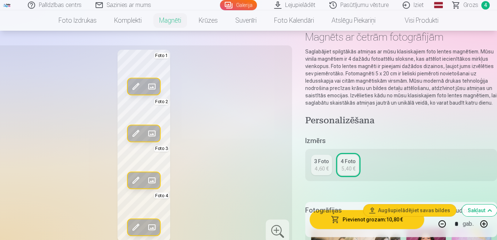
click at [353, 224] on button "Pievienot grozam : 10,80 €" at bounding box center [367, 219] width 115 height 19
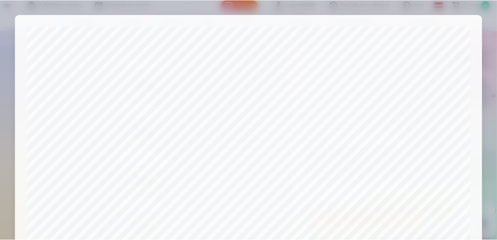
scroll to position [287, 0]
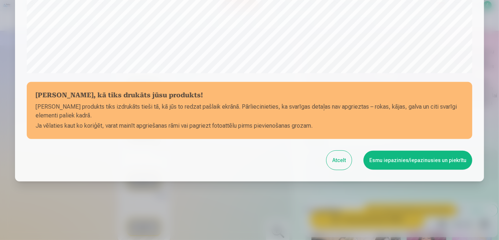
click at [417, 157] on button "Esmu iepazinies/iepazinusies un piekrītu" at bounding box center [417, 160] width 109 height 19
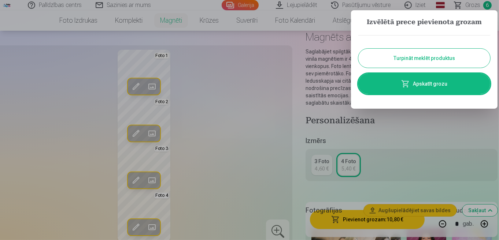
click at [437, 60] on button "Turpināt meklēt produktus" at bounding box center [424, 58] width 132 height 19
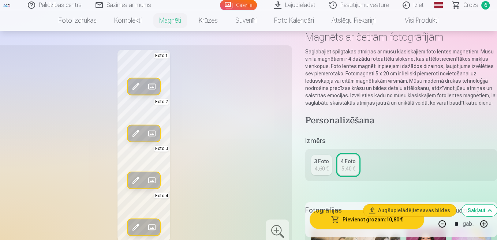
click at [473, 6] on span "Grozs" at bounding box center [471, 5] width 15 height 9
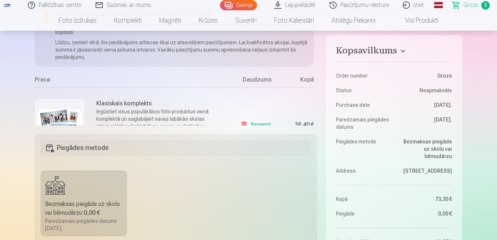
scroll to position [106, 0]
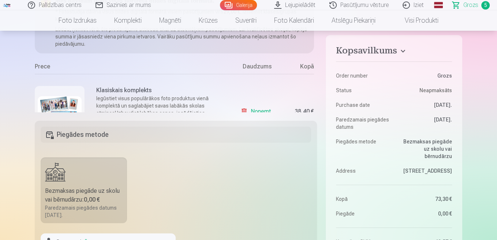
click at [120, 115] on div "Kopsavilkums Order number Grozs Status Neapmaksāts Purchase date [DATE]. Paredz…" at bounding box center [249, 210] width 428 height 436
click at [224, 81] on div "Klasiskais komplekts Iegūstiet visus populārākos foto produktus vienā komplektā…" at bounding box center [132, 111] width 195 height 75
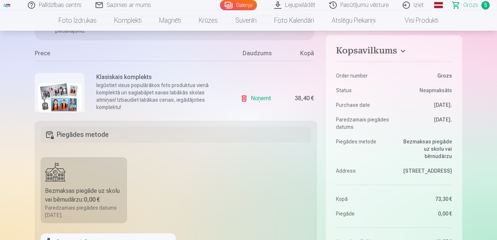
scroll to position [26, 0]
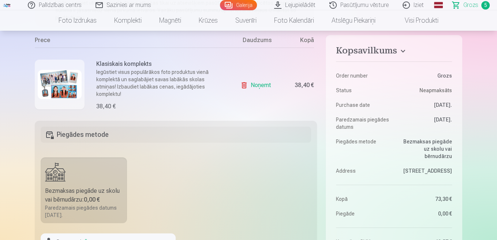
click at [164, 68] on p "Iegūstiet visus populārākos foto produktus vienā komplektā un saglabājiet savas…" at bounding box center [160, 82] width 129 height 29
drag, startPoint x: 208, startPoint y: 109, endPoint x: 257, endPoint y: 135, distance: 54.9
click at [257, 135] on div "Kopsavilkums Order number Grozs Status Neapmaksāts Purchase date [DATE]. Paredz…" at bounding box center [249, 210] width 428 height 436
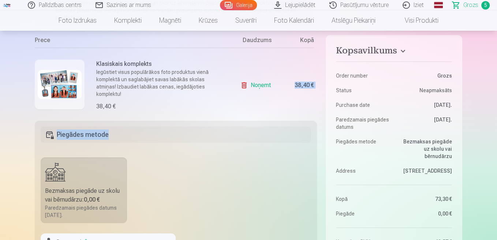
click at [304, 112] on div "Kopsavilkums Order number Grozs Status Neapmaksāts Purchase date [DATE]. Paredz…" at bounding box center [249, 210] width 428 height 436
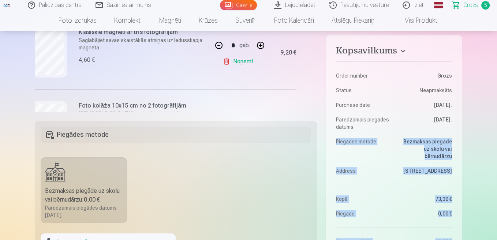
scroll to position [250, 18]
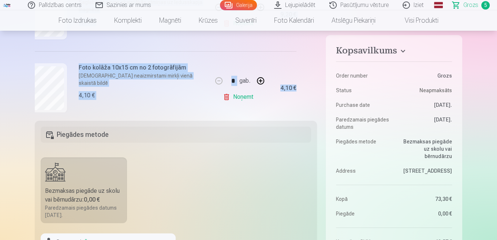
drag, startPoint x: 292, startPoint y: 111, endPoint x: 316, endPoint y: 111, distance: 23.8
click at [316, 111] on div "Mēs dāvinām jums visas portreta bildes digitālā formātā. * Fotostudija dāvina v…" at bounding box center [176, 52] width 282 height 120
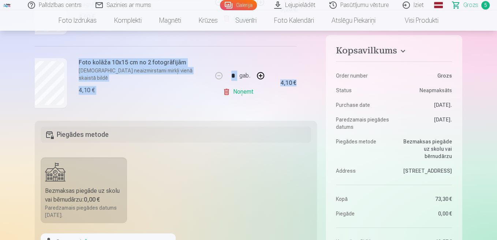
click at [285, 97] on div "4,10 €" at bounding box center [281, 83] width 29 height 74
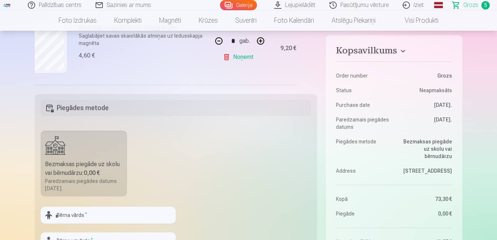
scroll to position [171, 18]
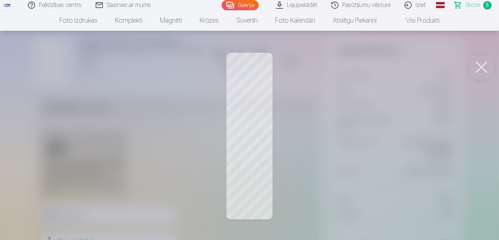
click at [480, 70] on button at bounding box center [480, 67] width 29 height 29
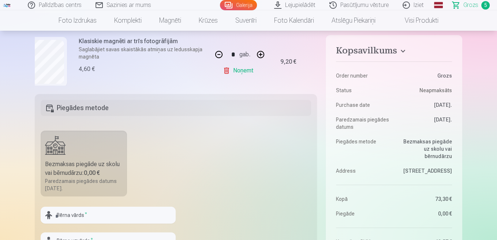
click at [217, 50] on button "button" at bounding box center [219, 55] width 18 height 18
type input "*"
click at [238, 65] on link "Noņemt" at bounding box center [239, 70] width 33 height 15
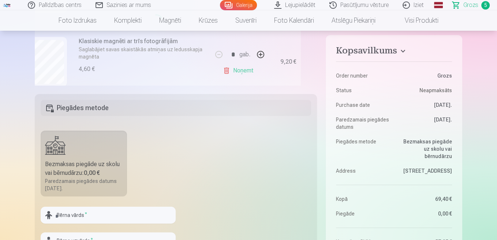
type input "*"
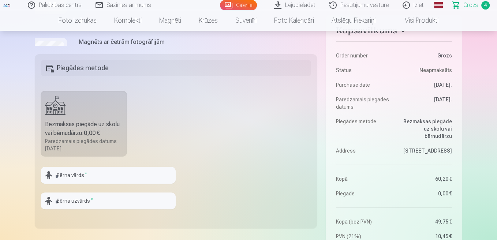
scroll to position [217, 18]
drag, startPoint x: 497, startPoint y: 30, endPoint x: 499, endPoint y: 23, distance: 8.1
click at [496, 11] on nav "Foto izdrukas Augstas kvalitātes fotoattēlu izdrukas 210 gsm papīrs, piesātināt…" at bounding box center [248, 20] width 497 height 21
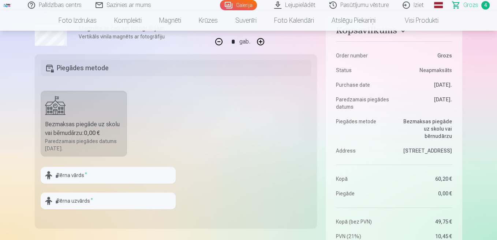
click at [496, 11] on nav "Foto izdrukas Augstas kvalitātes fotoattēlu izdrukas 210 gsm papīrs, piesātināt…" at bounding box center [248, 20] width 497 height 21
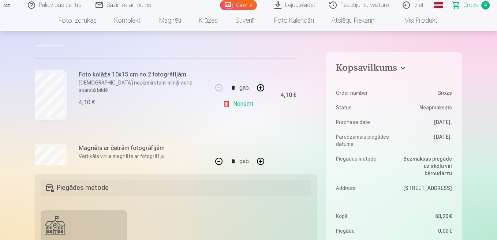
scroll to position [26, 0]
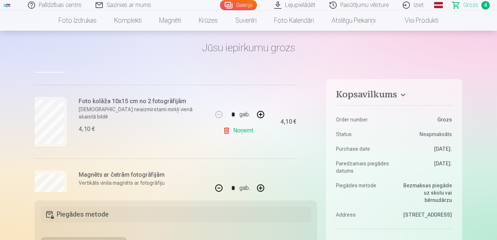
drag, startPoint x: 317, startPoint y: 152, endPoint x: 313, endPoint y: 96, distance: 56.5
click at [313, 96] on div "Mēs dāvinām jums visas portreta bildes digitālā formātā. * Fotostudija dāvina v…" at bounding box center [176, 132] width 282 height 120
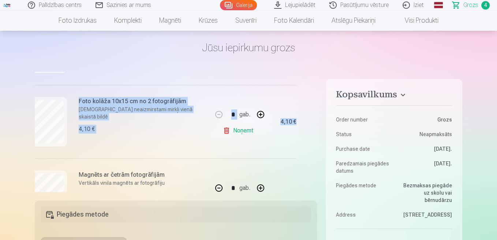
drag, startPoint x: 314, startPoint y: 144, endPoint x: 312, endPoint y: 77, distance: 67.0
click at [312, 77] on div "Mēs dāvinām jums visas portreta bildes digitālā formātā. * Fotostudija dāvina v…" at bounding box center [176, 132] width 282 height 120
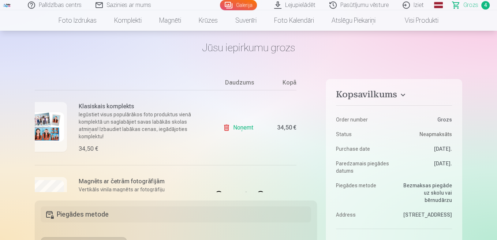
scroll to position [66, 18]
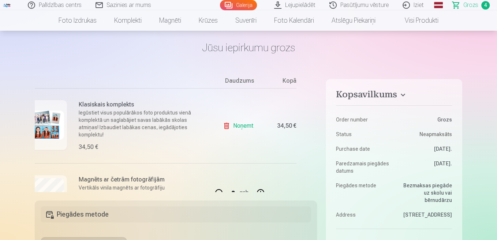
click at [157, 116] on p "Iegūstiet visus populārākos foto produktus vienā komplektā un saglabājiet savas…" at bounding box center [143, 123] width 129 height 29
click at [59, 138] on img at bounding box center [42, 125] width 44 height 29
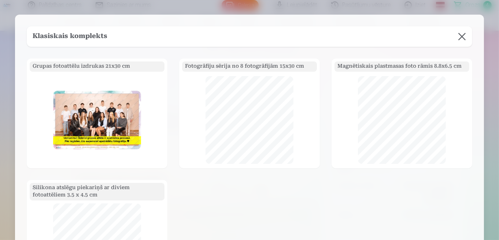
click at [456, 45] on button at bounding box center [461, 36] width 21 height 21
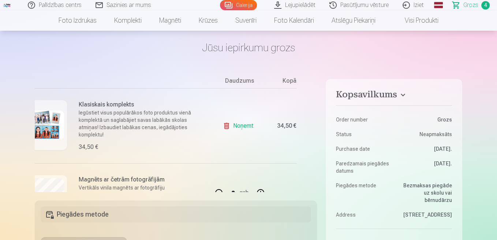
click at [236, 128] on link "Noņemt" at bounding box center [239, 126] width 33 height 15
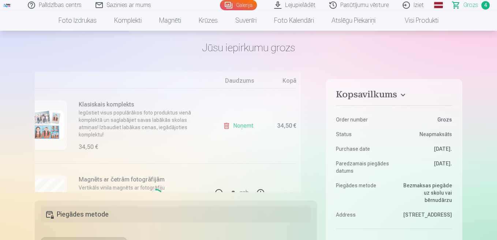
type input "*"
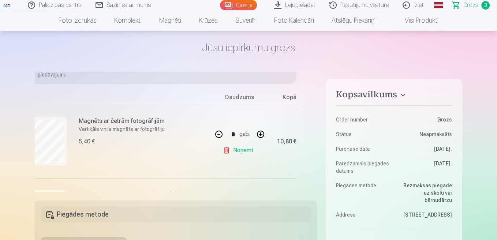
scroll to position [0, 18]
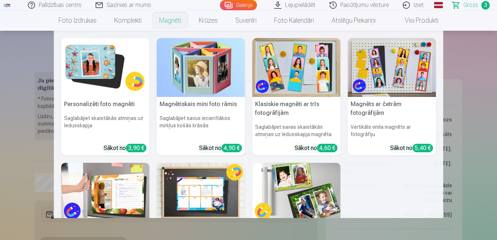
click at [313, 84] on img at bounding box center [296, 67] width 88 height 59
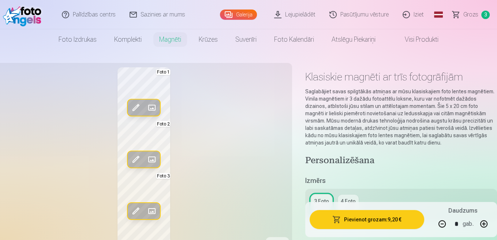
click at [154, 154] on span at bounding box center [152, 159] width 12 height 12
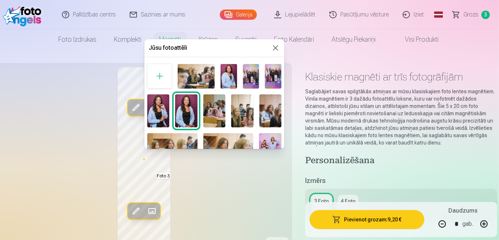
click at [265, 109] on img at bounding box center [270, 110] width 22 height 33
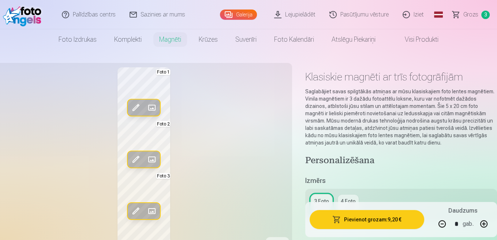
click at [157, 209] on span at bounding box center [152, 211] width 12 height 12
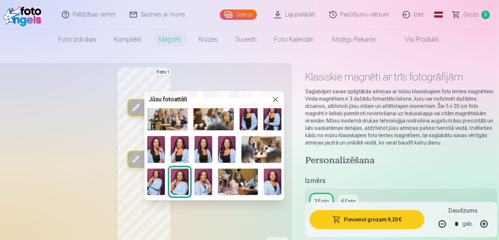
scroll to position [145, 0]
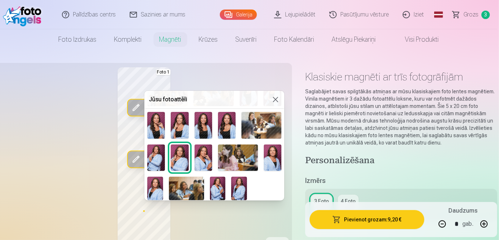
click at [185, 179] on img at bounding box center [186, 188] width 35 height 23
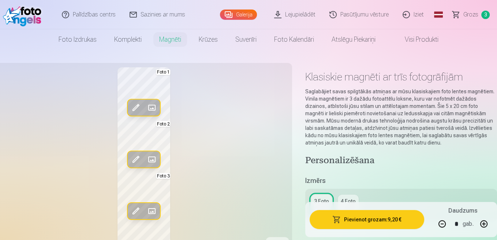
click at [153, 156] on span at bounding box center [152, 159] width 12 height 12
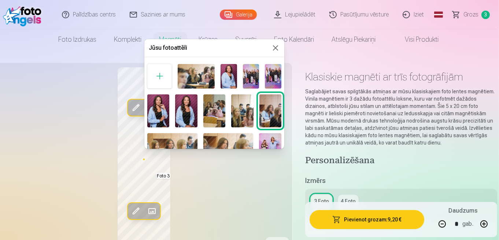
click at [265, 101] on img at bounding box center [270, 110] width 22 height 33
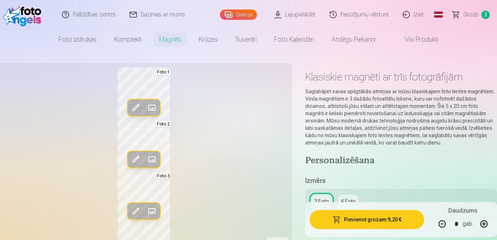
click at [151, 108] on span at bounding box center [152, 108] width 12 height 12
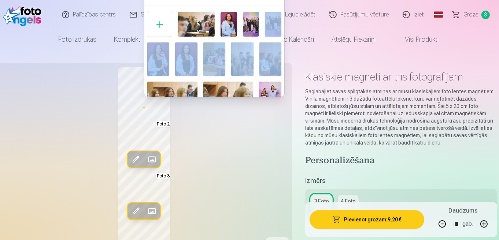
drag, startPoint x: 284, startPoint y: 19, endPoint x: 282, endPoint y: 49, distance: 30.1
click at [282, 49] on div "Jūsu fotoattēli Foto 1, 3" at bounding box center [214, 42] width 140 height 110
click at [221, 87] on img at bounding box center [228, 98] width 50 height 33
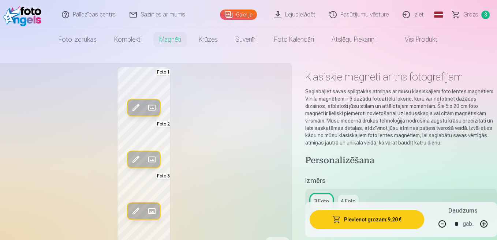
click at [364, 224] on button "Pievienot grozam : 9,20 €" at bounding box center [367, 219] width 115 height 19
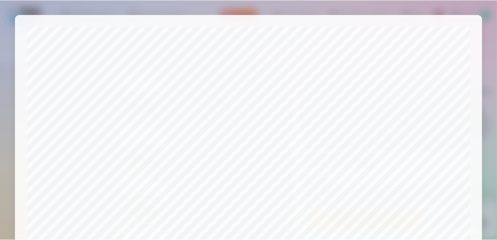
scroll to position [287, 0]
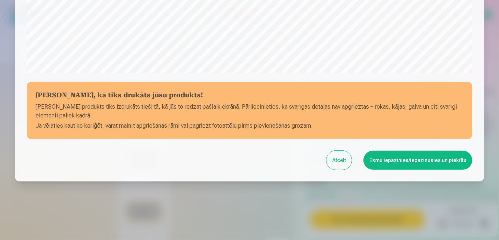
click at [412, 159] on button "Esmu iepazinies/iepazinusies un piekrītu" at bounding box center [417, 160] width 109 height 19
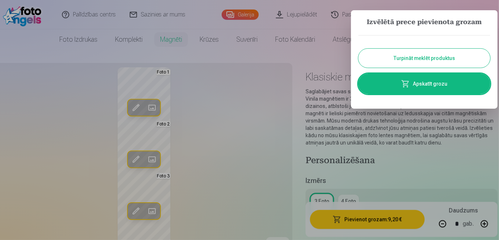
click at [417, 78] on link "Apskatīt grozu" at bounding box center [424, 84] width 132 height 21
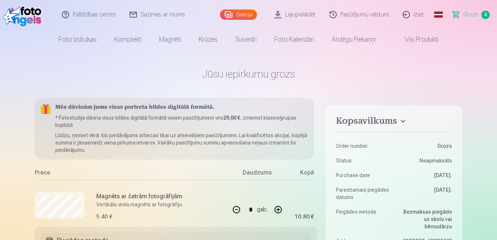
drag, startPoint x: 497, startPoint y: 14, endPoint x: 495, endPoint y: 51, distance: 37.7
click at [497, 18] on div "Palīdzības centrs Sazinies ar mums Galerija Lejupielādēt Pasūtījumu vēsture Izi…" at bounding box center [248, 14] width 497 height 29
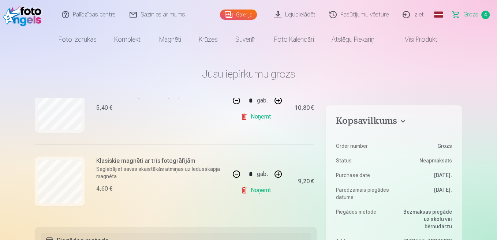
scroll to position [256, 0]
click at [233, 176] on button "button" at bounding box center [237, 175] width 18 height 18
type input "*"
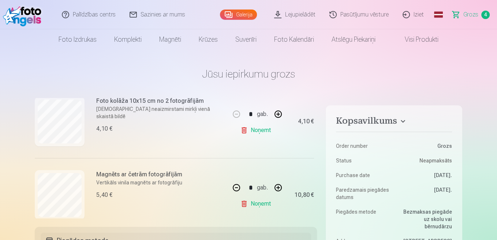
scroll to position [171, 0]
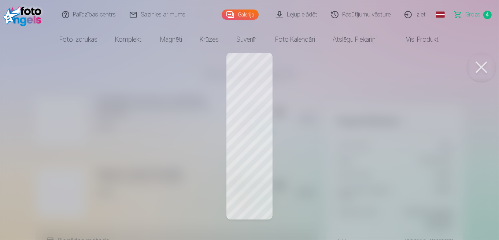
click at [481, 63] on button at bounding box center [480, 67] width 29 height 29
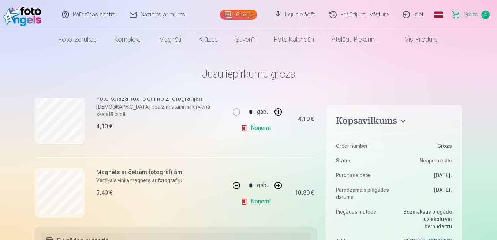
drag, startPoint x: 318, startPoint y: 176, endPoint x: 316, endPoint y: 172, distance: 3.8
click at [276, 184] on button "button" at bounding box center [278, 186] width 18 height 18
type input "*"
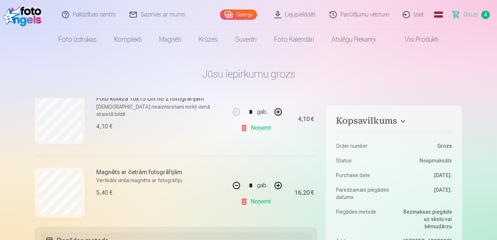
drag, startPoint x: 498, startPoint y: 32, endPoint x: 503, endPoint y: 68, distance: 36.2
click at [497, 68] on html "Palīdzības centrs Sazinies ar mums Galerija Lejupielādēt Pasūtījumu vēsture Izi…" at bounding box center [248, 120] width 497 height 240
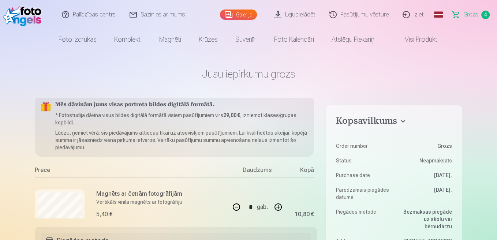
scroll to position [0, 0]
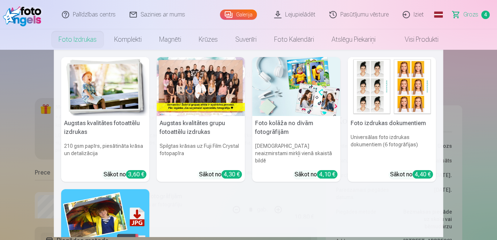
click at [183, 131] on h5 "Augstas kvalitātes grupu fotoattēlu izdrukas" at bounding box center [201, 127] width 88 height 23
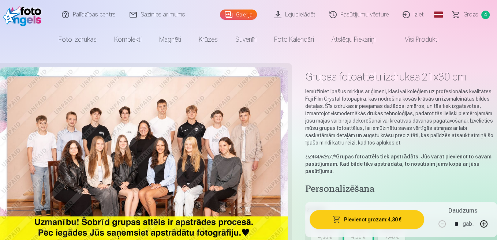
click at [393, 224] on button "Pievienot grozam : 4,30 €" at bounding box center [367, 219] width 115 height 19
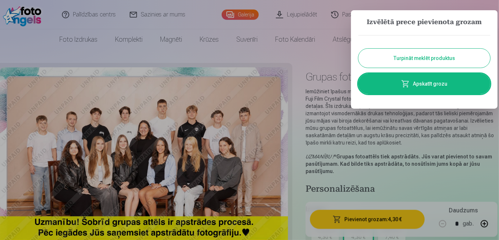
click at [424, 62] on button "Turpināt meklēt produktus" at bounding box center [424, 58] width 132 height 19
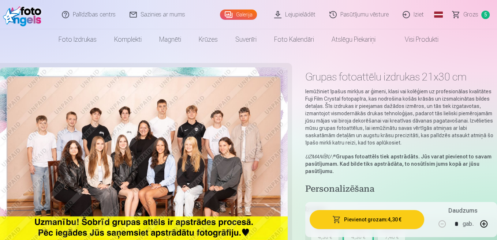
click at [149, 149] on img at bounding box center [144, 163] width 288 height 192
click at [223, 184] on img at bounding box center [144, 163] width 288 height 192
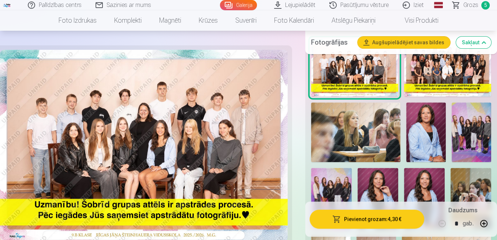
scroll to position [265, 0]
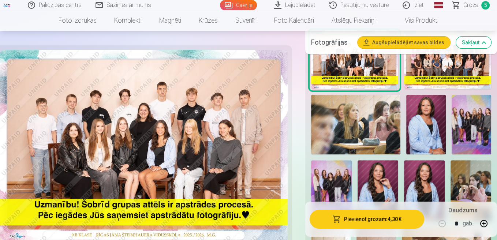
click at [434, 59] on img at bounding box center [447, 60] width 87 height 58
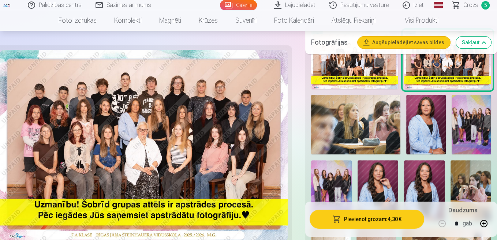
scroll to position [0, 0]
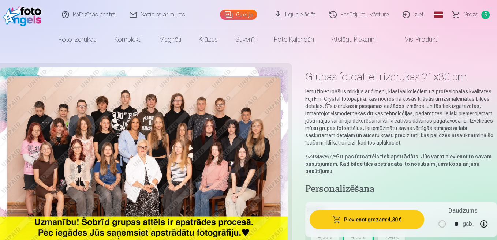
click at [359, 217] on button "Pievienot grozam : 4,30 €" at bounding box center [367, 219] width 115 height 19
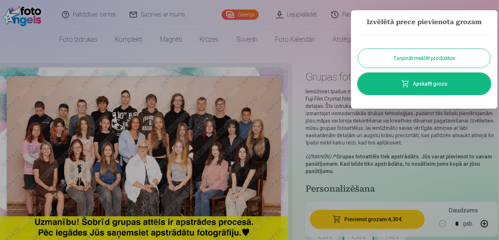
click at [425, 65] on button "Turpināt meklēt produktus" at bounding box center [424, 58] width 132 height 19
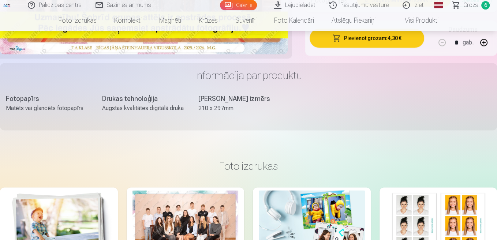
scroll to position [1046, 0]
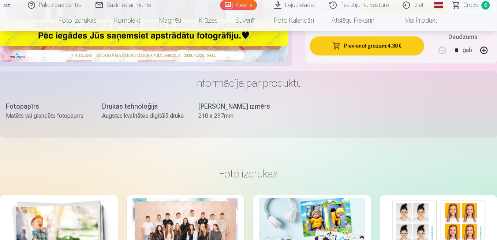
click at [476, 4] on span "Grozs" at bounding box center [471, 5] width 15 height 9
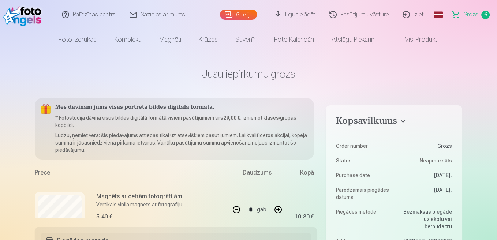
scroll to position [0, 18]
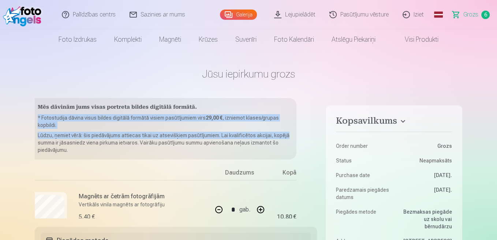
drag, startPoint x: 316, startPoint y: 104, endPoint x: 319, endPoint y: 137, distance: 33.4
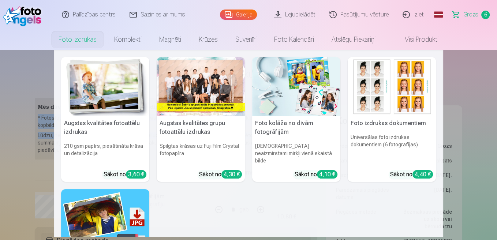
click at [383, 112] on img at bounding box center [392, 86] width 88 height 59
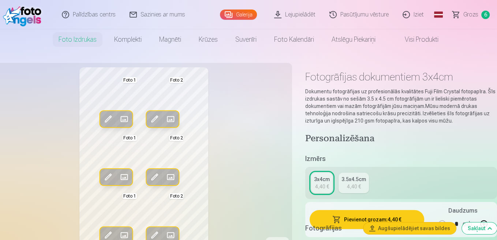
click at [124, 116] on span at bounding box center [124, 119] width 12 height 12
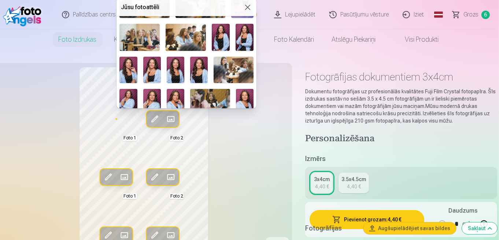
scroll to position [109, 0]
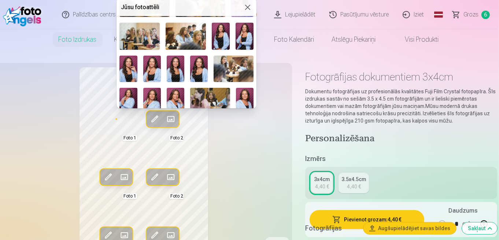
click at [222, 42] on img at bounding box center [221, 36] width 18 height 27
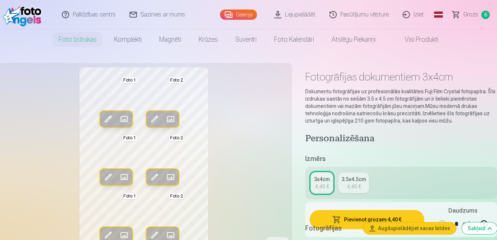
click at [175, 120] on span at bounding box center [171, 119] width 12 height 12
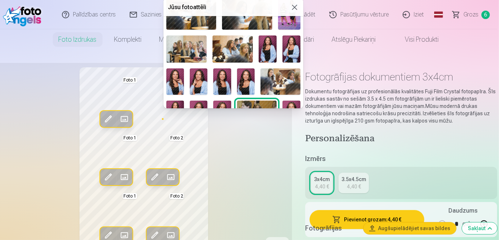
scroll to position [145, 0]
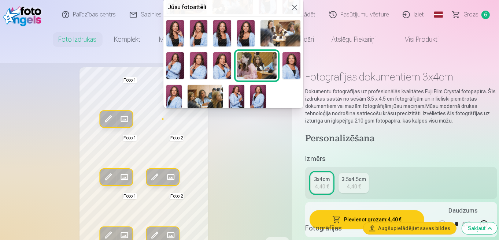
click at [218, 62] on img at bounding box center [222, 65] width 18 height 26
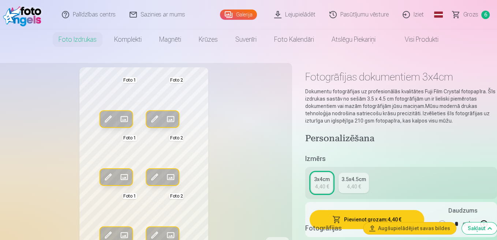
drag, startPoint x: 218, startPoint y: 62, endPoint x: 220, endPoint y: 162, distance: 100.0
click at [112, 121] on span at bounding box center [108, 119] width 12 height 12
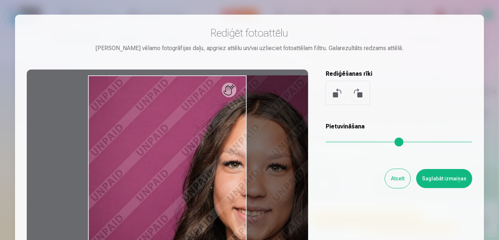
drag, startPoint x: 329, startPoint y: 141, endPoint x: 357, endPoint y: 137, distance: 28.8
type input "****"
click at [357, 141] on input "range" at bounding box center [399, 141] width 146 height 1
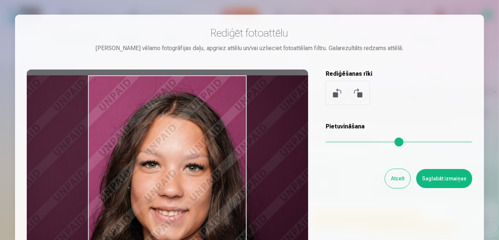
drag, startPoint x: 197, startPoint y: 152, endPoint x: 114, endPoint y: 156, distance: 82.8
click at [114, 156] on div at bounding box center [167, 185] width 281 height 230
click at [448, 168] on div "Rediģēt fotoattēlu [PERSON_NAME] vēlamo fotogrāfijas daļu, apgriez attēlu un/va…" at bounding box center [249, 162] width 445 height 273
click at [447, 173] on button "Saglabāt izmaiņas" at bounding box center [444, 178] width 56 height 19
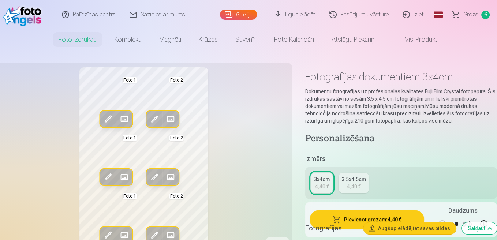
click at [156, 122] on span at bounding box center [155, 119] width 12 height 12
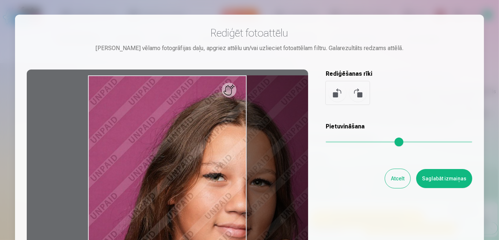
drag, startPoint x: 326, startPoint y: 146, endPoint x: 358, endPoint y: 145, distance: 32.2
type input "****"
click at [358, 143] on input "range" at bounding box center [399, 141] width 146 height 1
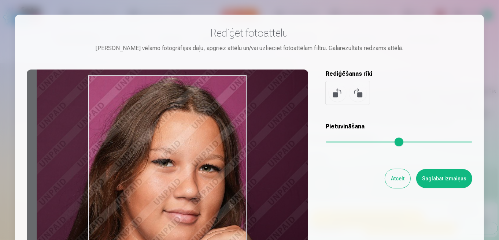
drag, startPoint x: 212, startPoint y: 170, endPoint x: 161, endPoint y: 156, distance: 53.2
click at [161, 156] on div at bounding box center [167, 185] width 281 height 230
click at [445, 174] on button "Saglabāt izmaiņas" at bounding box center [444, 178] width 56 height 19
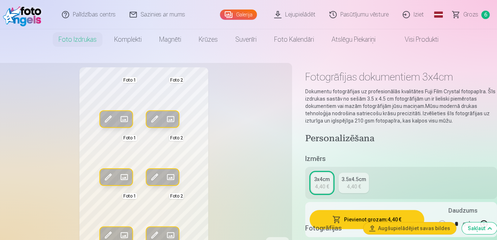
click at [127, 176] on span at bounding box center [124, 177] width 12 height 12
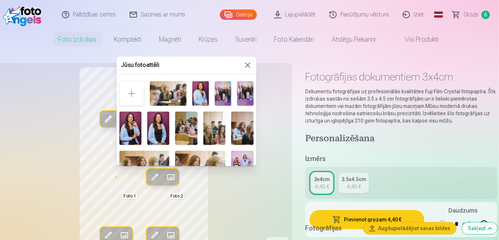
click at [245, 64] on button at bounding box center [247, 65] width 9 height 9
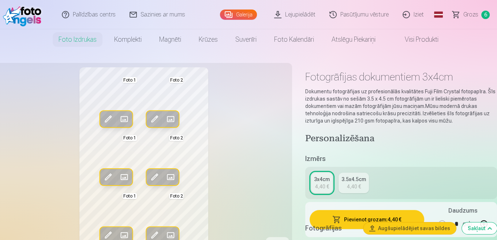
click at [129, 176] on span at bounding box center [124, 177] width 12 height 12
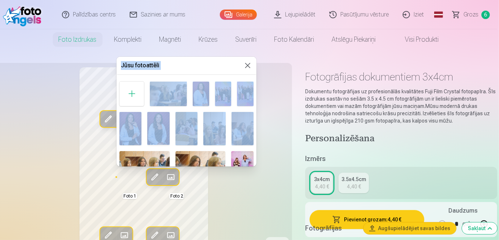
drag, startPoint x: 256, startPoint y: 82, endPoint x: 255, endPoint y: 118, distance: 35.9
click at [255, 118] on body "Palīdzības centrs Sazinies ar mums Galerija Lejupielādēt Pasūtījumu vēsture Izi…" at bounding box center [249, 120] width 499 height 240
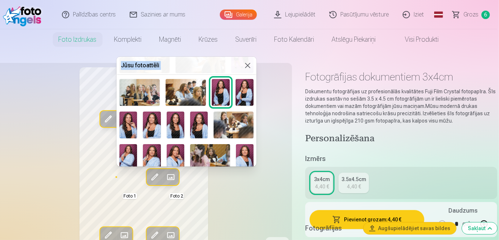
scroll to position [114, 0]
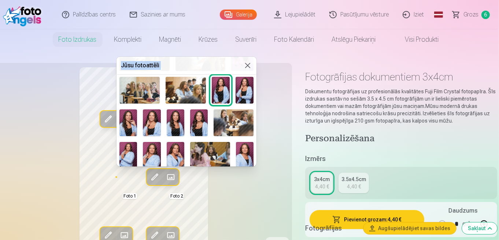
click at [172, 126] on img at bounding box center [176, 122] width 18 height 26
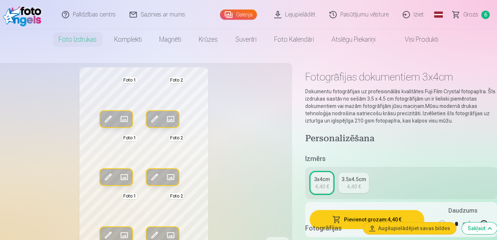
click at [124, 118] on span at bounding box center [124, 119] width 12 height 12
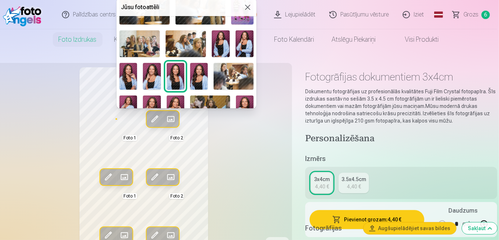
scroll to position [101, 0]
click at [127, 78] on img at bounding box center [128, 76] width 18 height 26
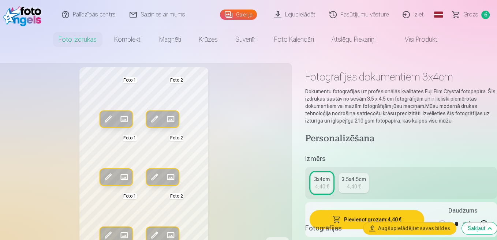
click at [126, 119] on span at bounding box center [124, 119] width 12 height 12
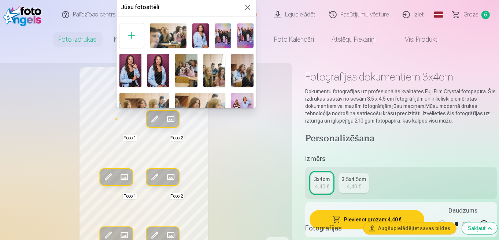
click at [157, 79] on img at bounding box center [158, 70] width 22 height 33
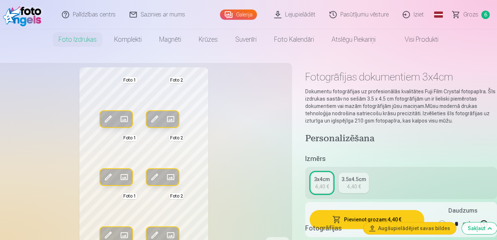
click at [117, 123] on button "Aizstāt" at bounding box center [124, 119] width 16 height 16
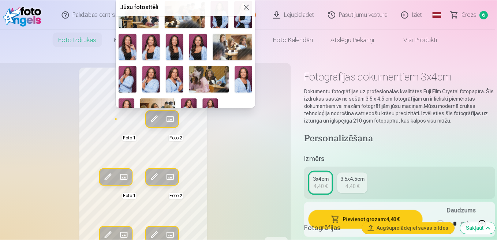
scroll to position [138, 0]
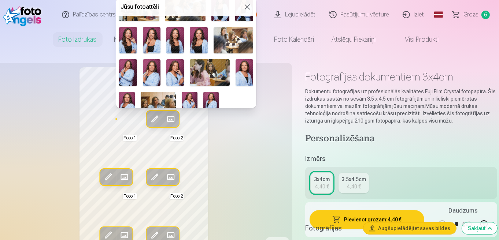
click at [198, 35] on img at bounding box center [199, 40] width 18 height 26
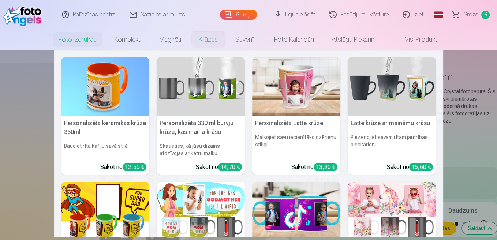
click at [26, 154] on nav "Personalizēta keramikas krūze 330ml Baudiet rīta kafiju savā stilā Sākot no 12,…" at bounding box center [248, 143] width 497 height 187
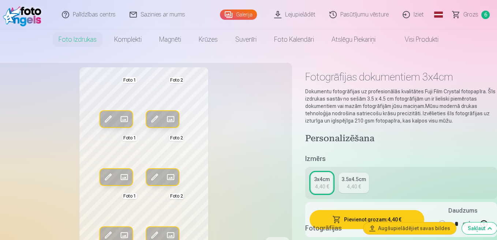
click at [113, 120] on span at bounding box center [108, 119] width 12 height 12
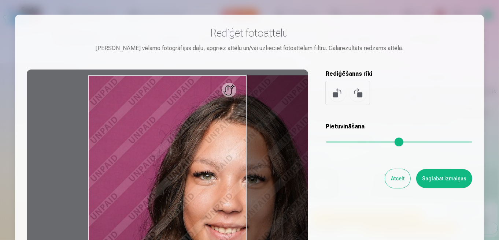
drag, startPoint x: 330, startPoint y: 141, endPoint x: 358, endPoint y: 137, distance: 28.5
click at [358, 141] on input "range" at bounding box center [399, 141] width 146 height 1
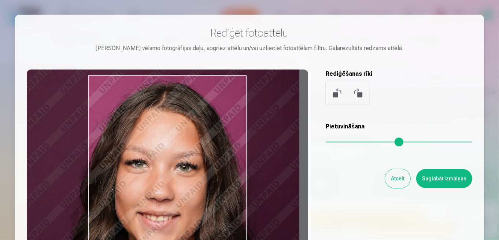
type input "****"
drag, startPoint x: 229, startPoint y: 172, endPoint x: 173, endPoint y: 160, distance: 57.2
click at [173, 160] on div at bounding box center [167, 185] width 281 height 230
click at [438, 181] on button "Saglabāt izmaiņas" at bounding box center [444, 178] width 56 height 19
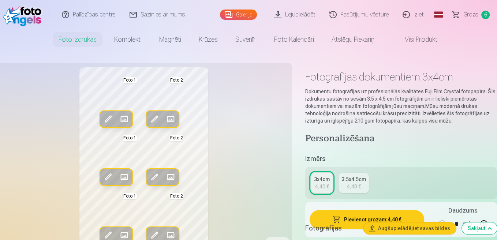
drag, startPoint x: 497, startPoint y: 12, endPoint x: 499, endPoint y: 29, distance: 16.9
click at [497, 29] on html "Palīdzības centrs Sazinies ar mums Galerija Lejupielādēt Pasūtījumu vēsture Izi…" at bounding box center [248, 120] width 497 height 240
drag, startPoint x: 497, startPoint y: 16, endPoint x: 498, endPoint y: 32, distance: 16.5
click at [497, 32] on html "Palīdzības centrs Sazinies ar mums Galerija Lejupielādēt Pasūtījumu vēsture Izi…" at bounding box center [248, 120] width 497 height 240
drag, startPoint x: 497, startPoint y: 7, endPoint x: 502, endPoint y: 26, distance: 19.0
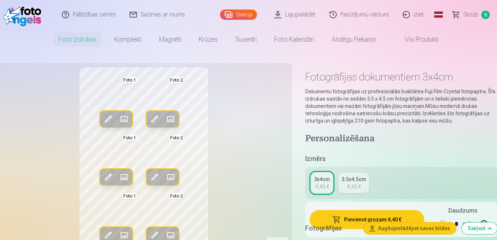
click at [497, 26] on html "Palīdzības centrs Sazinies ar mums Galerija Lejupielādēt Pasūtījumu vēsture Izi…" at bounding box center [248, 120] width 497 height 240
click at [235, 168] on div "Rediģēt foto Aizstāt Foto 1 Rediģēt foto Aizstāt Foto 2 Rediģēt foto Aizstāt Fo…" at bounding box center [144, 163] width 288 height 192
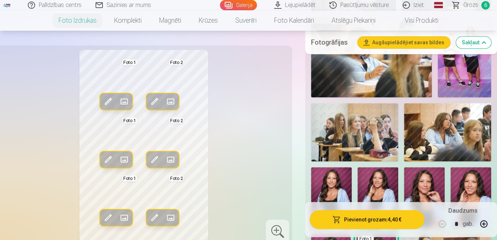
scroll to position [438, 0]
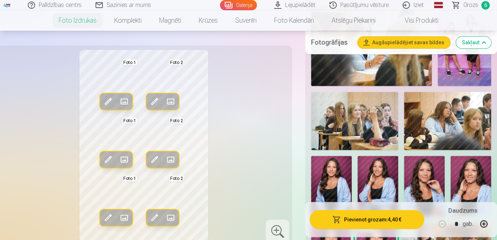
click at [275, 85] on div "Rediģēt foto Aizstāt Foto 1 Rediģēt foto Aizstāt Foto 2 Rediģēt foto Aizstāt Fo…" at bounding box center [144, 146] width 288 height 192
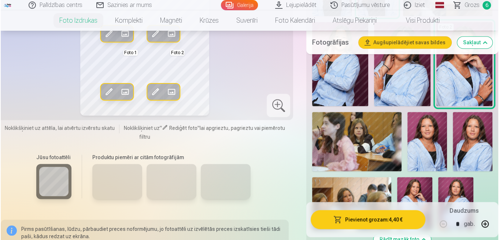
scroll to position [758, 0]
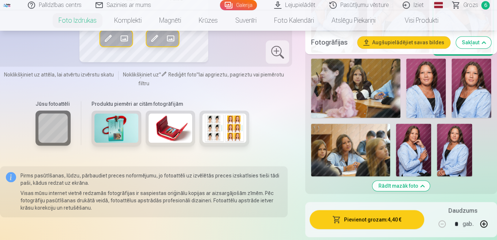
click at [361, 217] on button "Pievienot grozam : 4,40 €" at bounding box center [367, 219] width 115 height 19
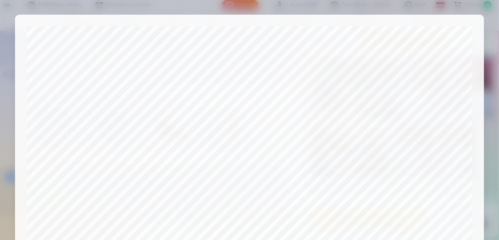
scroll to position [287, 0]
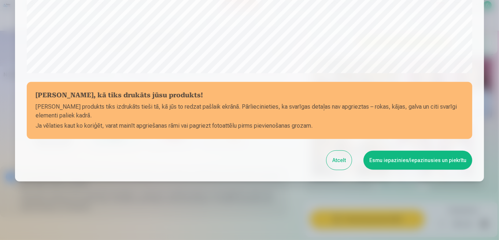
click at [395, 164] on button "Esmu iepazinies/iepazinusies un piekrītu" at bounding box center [417, 160] width 109 height 19
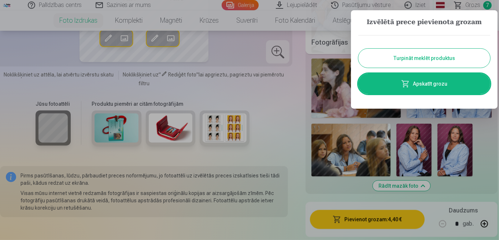
click at [414, 82] on link "Apskatīt grozu" at bounding box center [424, 84] width 132 height 21
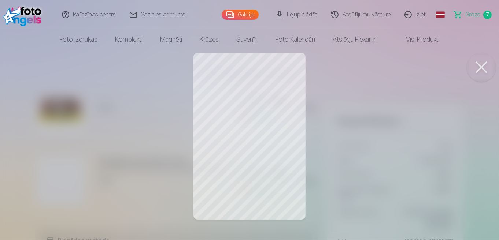
click at [260, 142] on div at bounding box center [249, 120] width 499 height 240
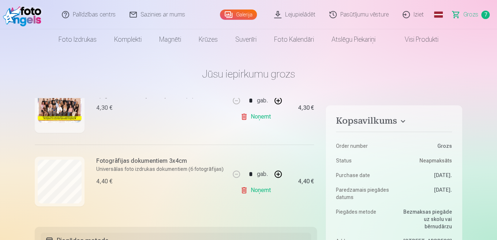
click at [122, 162] on h6 "Fotogrāfijas dokumentiem 3x4cm" at bounding box center [159, 161] width 127 height 9
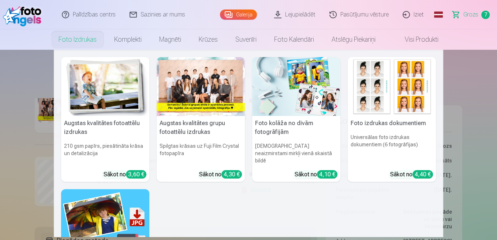
click at [364, 114] on img at bounding box center [392, 86] width 88 height 59
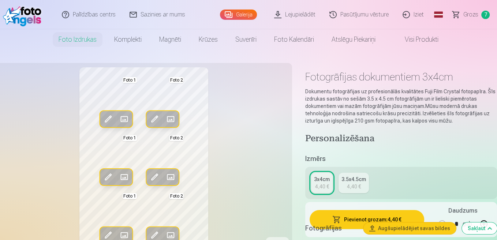
click at [120, 178] on span at bounding box center [124, 177] width 12 height 12
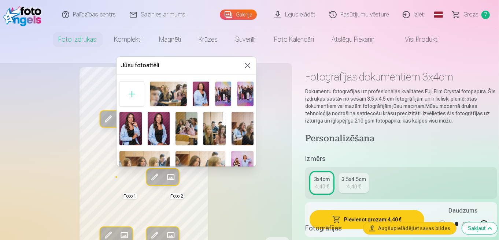
click at [274, 144] on div at bounding box center [249, 120] width 499 height 240
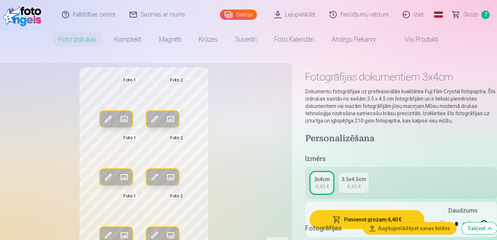
click at [111, 178] on span at bounding box center [108, 177] width 12 height 12
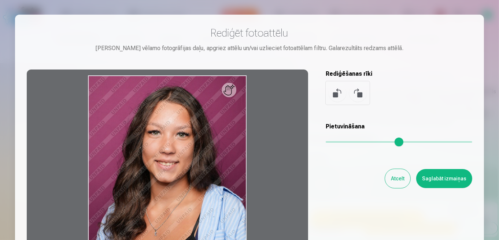
type input "****"
click at [365, 141] on input "range" at bounding box center [399, 141] width 146 height 1
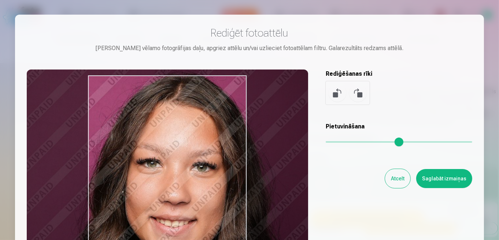
drag, startPoint x: 210, startPoint y: 209, endPoint x: 143, endPoint y: 186, distance: 70.9
click at [143, 186] on div at bounding box center [167, 185] width 281 height 230
click at [448, 179] on button "Saglabāt izmaiņas" at bounding box center [444, 178] width 56 height 19
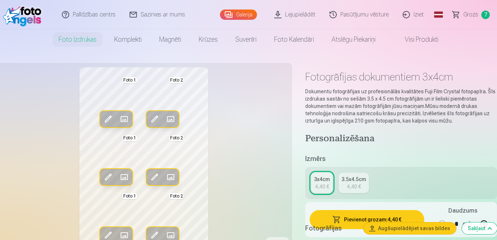
click at [104, 117] on span at bounding box center [108, 119] width 12 height 12
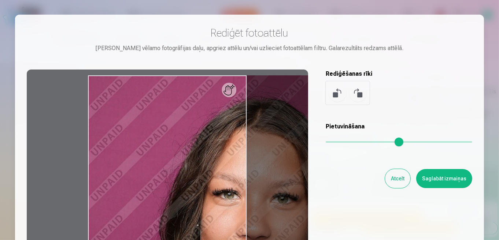
click at [370, 143] on input "range" at bounding box center [399, 141] width 146 height 1
type input "****"
click at [362, 141] on input "range" at bounding box center [399, 141] width 146 height 1
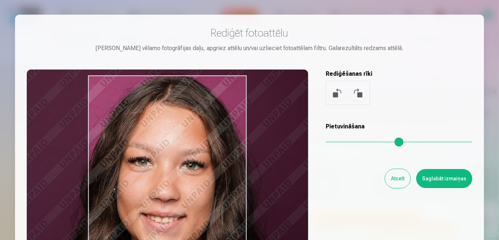
drag, startPoint x: 214, startPoint y: 169, endPoint x: 142, endPoint y: 148, distance: 74.7
click at [142, 148] on div at bounding box center [167, 185] width 281 height 230
click at [448, 182] on button "Saglabāt izmaiņas" at bounding box center [444, 178] width 56 height 19
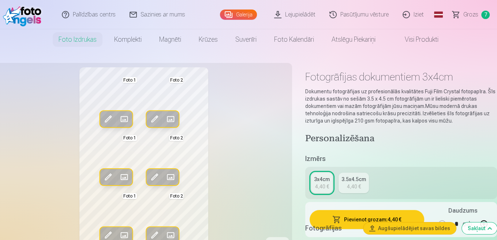
click at [109, 235] on span at bounding box center [108, 235] width 12 height 12
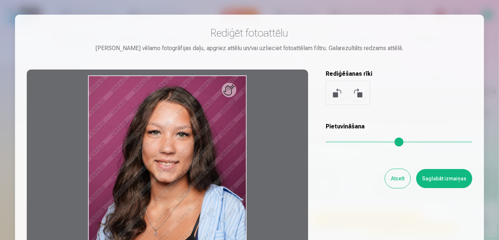
click at [352, 141] on input "range" at bounding box center [399, 141] width 146 height 1
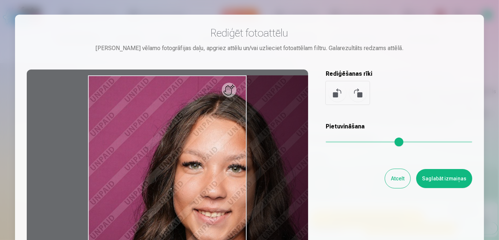
click at [236, 94] on div at bounding box center [167, 185] width 281 height 230
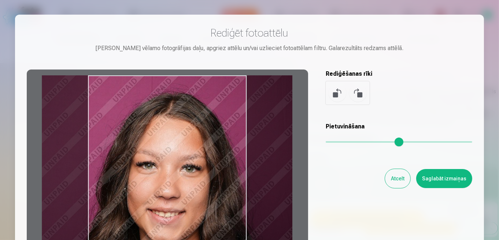
type input "****"
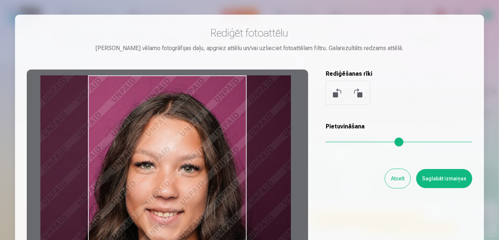
drag, startPoint x: 225, startPoint y: 89, endPoint x: 177, endPoint y: 97, distance: 48.3
click at [177, 97] on div at bounding box center [167, 185] width 281 height 230
click at [450, 183] on button "Saglabāt izmaiņas" at bounding box center [444, 178] width 56 height 19
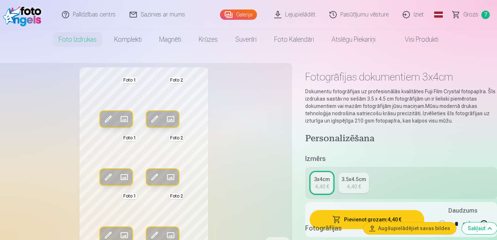
click at [107, 122] on span at bounding box center [108, 119] width 12 height 12
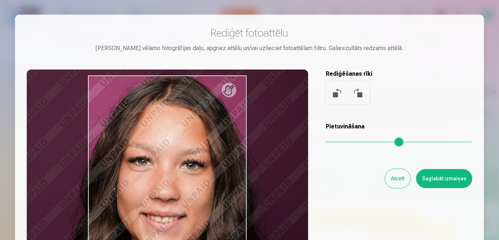
type input "****"
click at [356, 142] on input "range" at bounding box center [399, 141] width 146 height 1
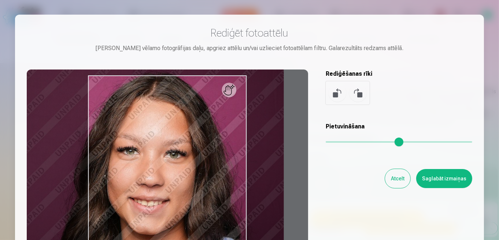
click at [425, 183] on button "Saglabāt izmaiņas" at bounding box center [444, 178] width 56 height 19
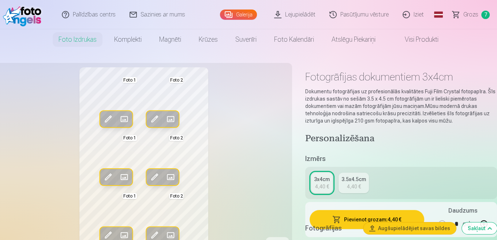
click at [107, 118] on span at bounding box center [108, 119] width 12 height 12
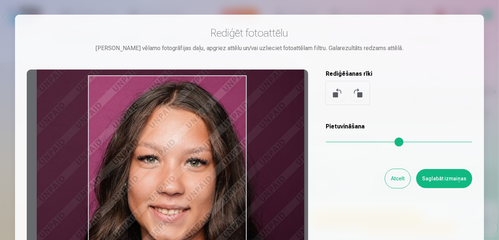
drag, startPoint x: 168, startPoint y: 123, endPoint x: 189, endPoint y: 132, distance: 22.2
click at [189, 132] on div at bounding box center [167, 185] width 281 height 230
click at [436, 177] on button "Saglabāt izmaiņas" at bounding box center [444, 178] width 56 height 19
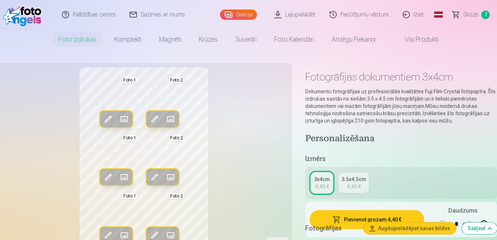
click at [110, 180] on span at bounding box center [108, 177] width 12 height 12
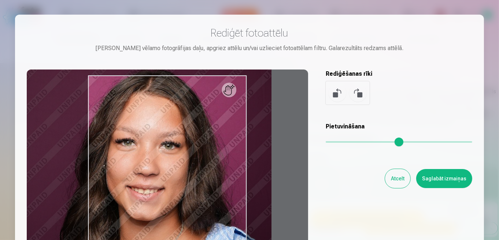
drag, startPoint x: 363, startPoint y: 144, endPoint x: 350, endPoint y: 144, distance: 12.8
click at [350, 143] on input "range" at bounding box center [399, 141] width 146 height 1
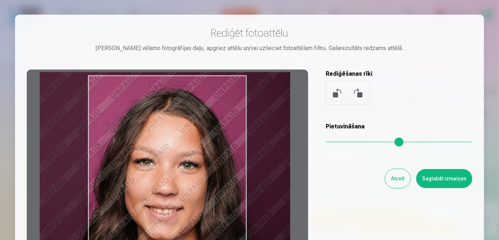
type input "****"
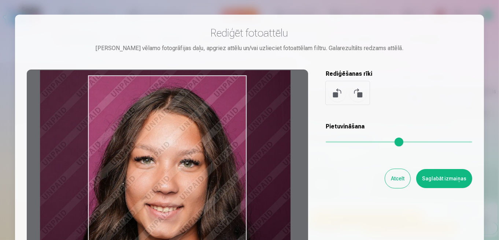
drag, startPoint x: 188, startPoint y: 161, endPoint x: 207, endPoint y: 179, distance: 26.2
click at [207, 179] on div at bounding box center [167, 185] width 281 height 230
click at [434, 182] on button "Saglabāt izmaiņas" at bounding box center [444, 178] width 56 height 19
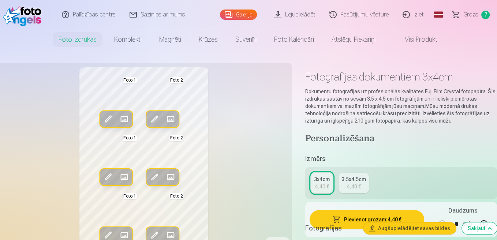
click at [151, 181] on span at bounding box center [155, 177] width 12 height 12
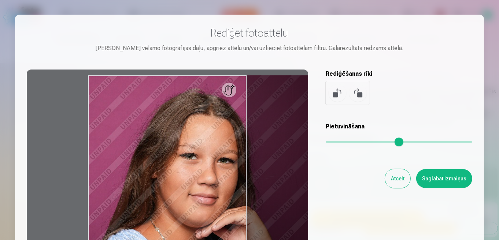
drag, startPoint x: 331, startPoint y: 142, endPoint x: 345, endPoint y: 141, distance: 13.9
click at [345, 141] on input "range" at bounding box center [399, 141] width 146 height 1
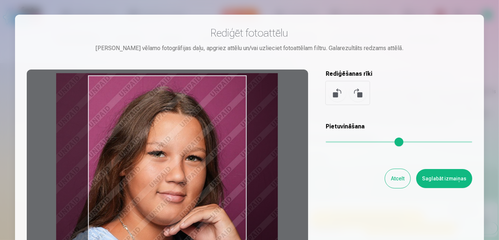
type input "****"
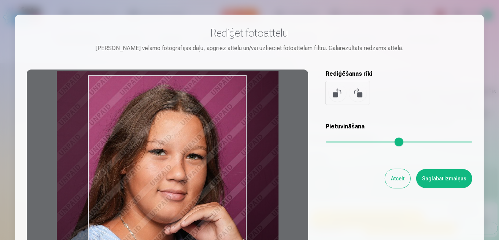
drag, startPoint x: 186, startPoint y: 171, endPoint x: 155, endPoint y: 167, distance: 31.4
click at [155, 167] on div at bounding box center [167, 185] width 281 height 230
click at [442, 183] on button "Saglabāt izmaiņas" at bounding box center [444, 178] width 56 height 19
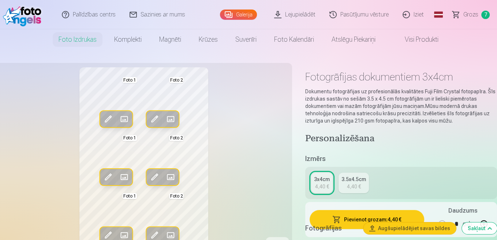
click at [152, 237] on span at bounding box center [155, 235] width 12 height 12
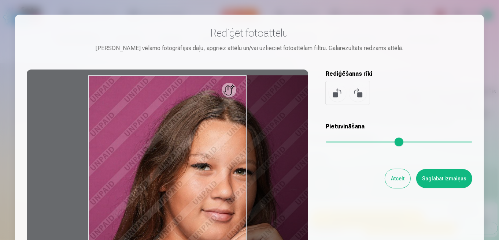
click at [352, 142] on input "range" at bounding box center [399, 141] width 146 height 1
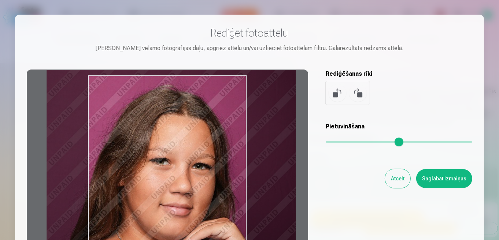
type input "****"
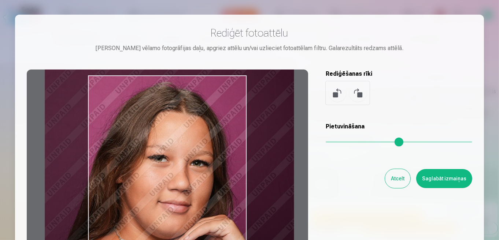
drag, startPoint x: 202, startPoint y: 161, endPoint x: 159, endPoint y: 152, distance: 44.0
click at [159, 152] on div at bounding box center [167, 185] width 281 height 230
click at [450, 173] on button "Saglabāt izmaiņas" at bounding box center [444, 178] width 56 height 19
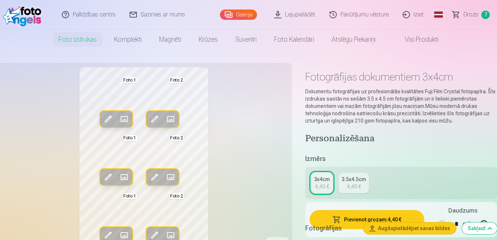
click at [356, 214] on button "Pievienot grozam : 4,40 €" at bounding box center [367, 219] width 115 height 19
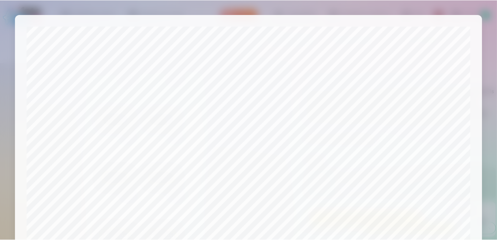
scroll to position [287, 0]
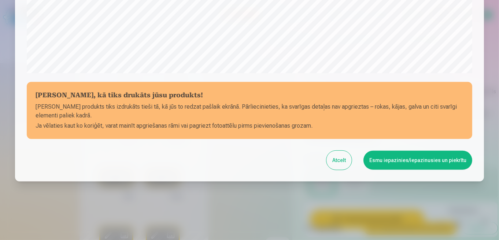
click at [410, 155] on button "Esmu iepazinies/iepazinusies un piekrītu" at bounding box center [417, 160] width 109 height 19
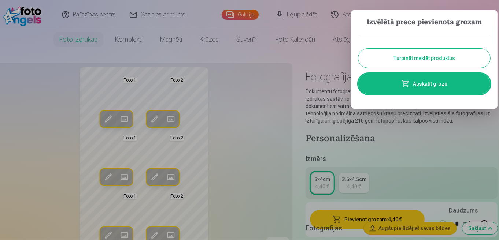
click at [421, 85] on link "Apskatīt grozu" at bounding box center [424, 84] width 132 height 21
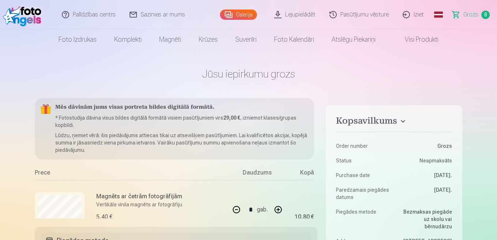
drag, startPoint x: 497, startPoint y: 17, endPoint x: 500, endPoint y: 73, distance: 56.5
click at [497, 73] on html "Palīdzības centrs Sazinies ar mums Galerija Lejupielādēt Pasūtījumu vēsture Izi…" at bounding box center [248, 120] width 497 height 240
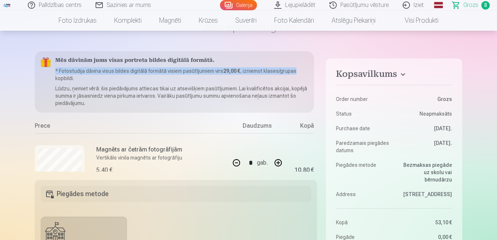
scroll to position [0, 18]
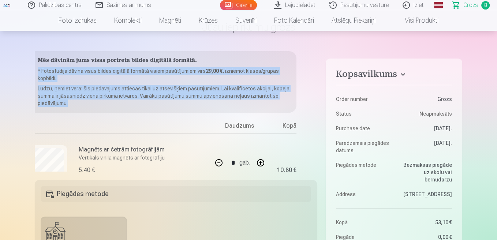
drag, startPoint x: 316, startPoint y: 60, endPoint x: 320, endPoint y: 101, distance: 41.1
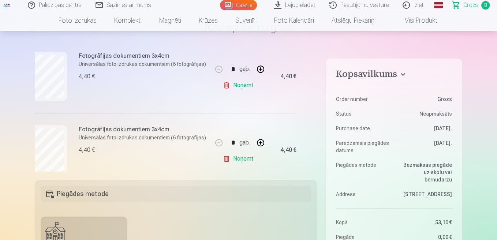
scroll to position [537, 18]
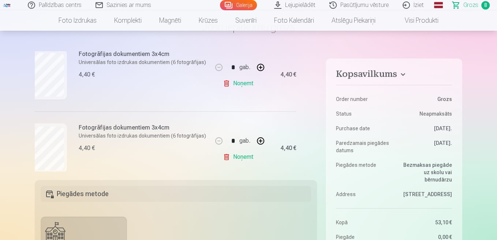
click at [226, 84] on link "Noņemt" at bounding box center [239, 83] width 33 height 15
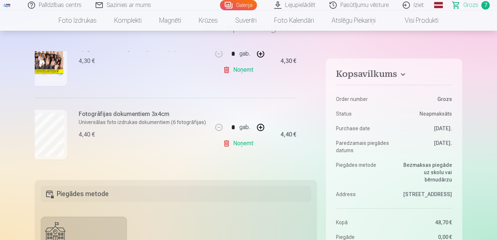
scroll to position [478, 18]
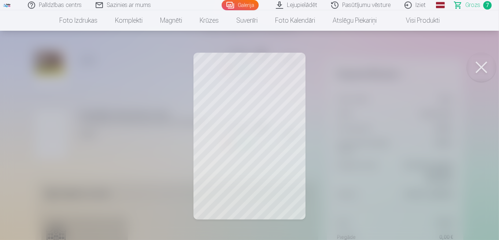
click at [482, 61] on button at bounding box center [480, 67] width 29 height 29
